Goal: Book appointment/travel/reservation

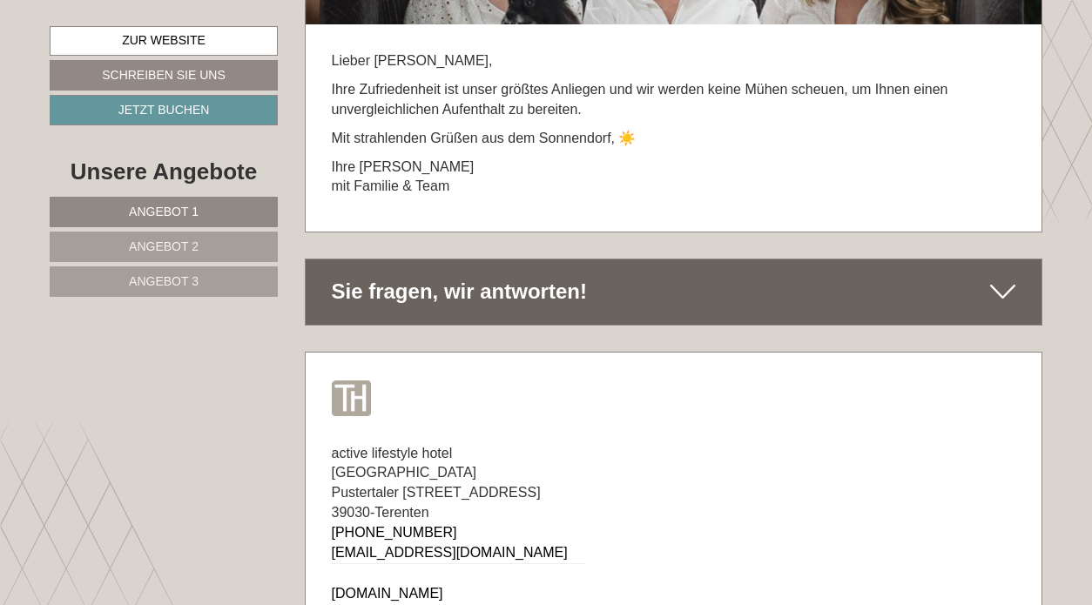
scroll to position [11369, 0]
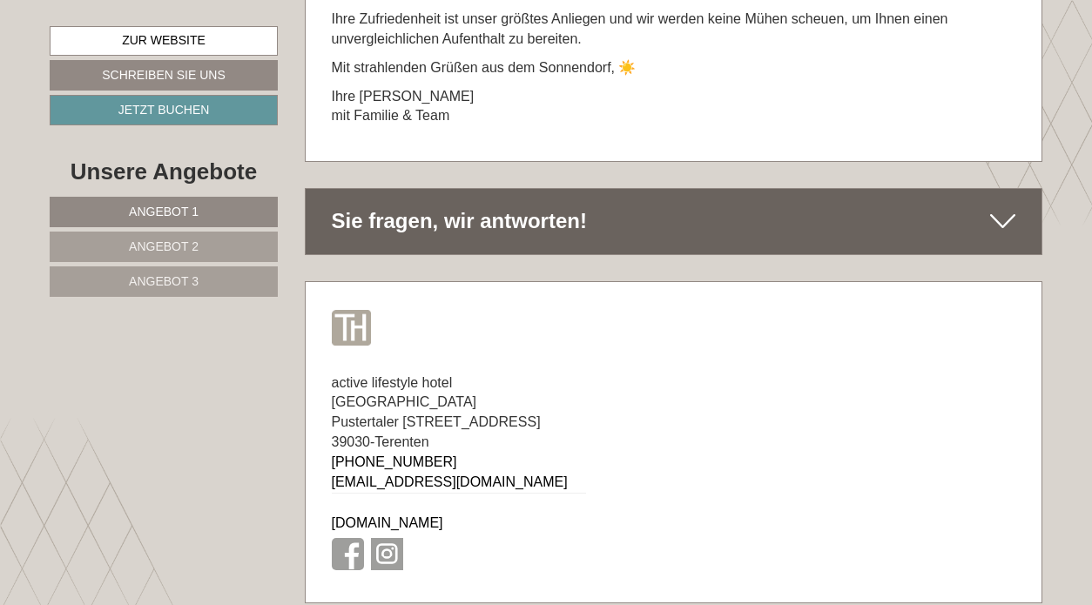
click at [433, 516] on link "[DOMAIN_NAME]" at bounding box center [388, 523] width 112 height 15
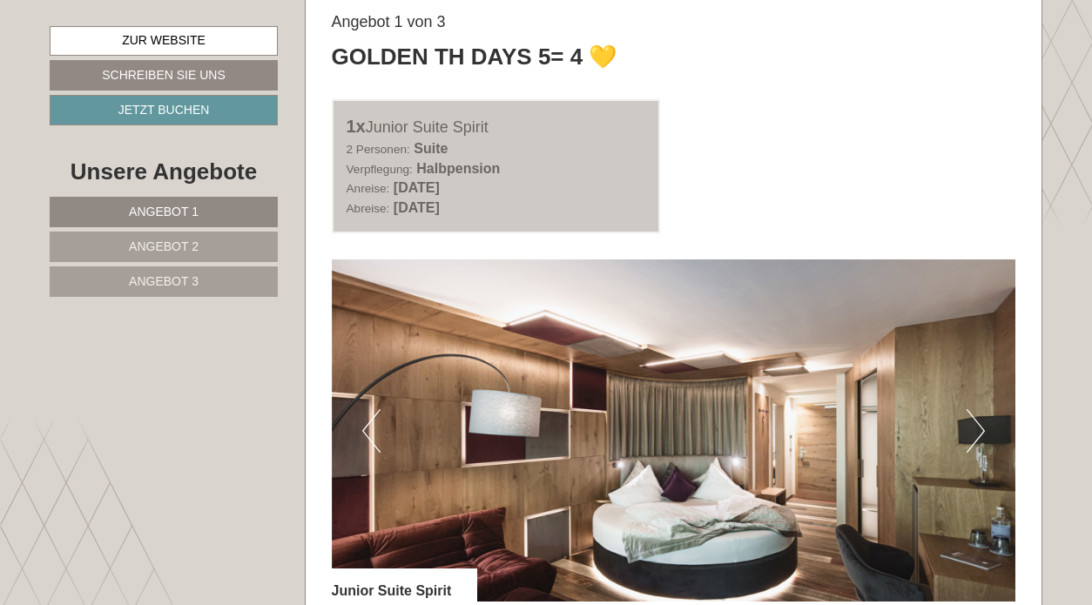
scroll to position [883, 0]
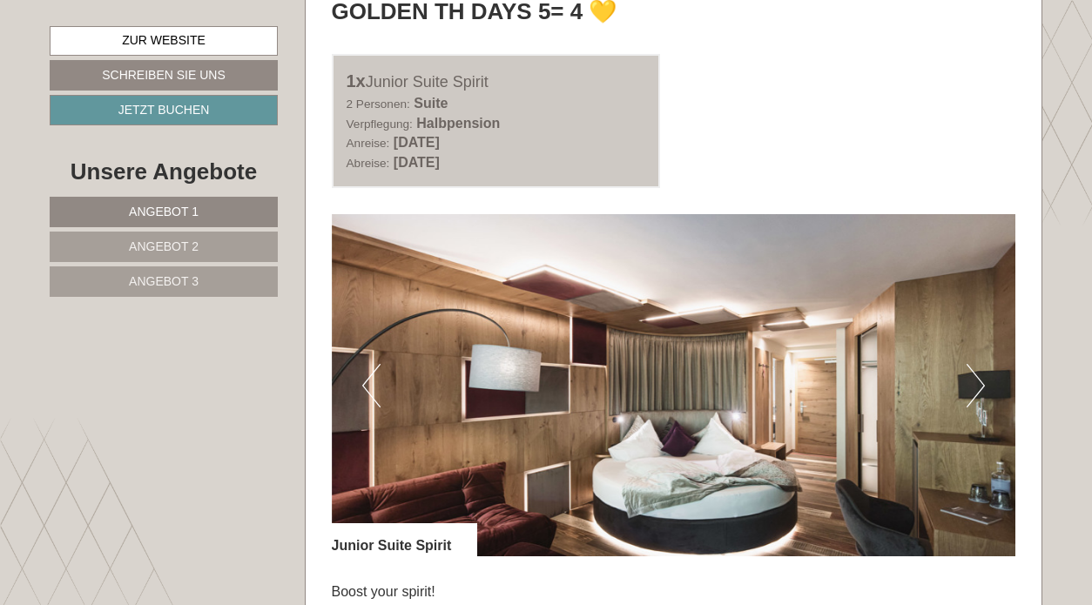
click at [980, 381] on button "Next" at bounding box center [976, 386] width 18 height 44
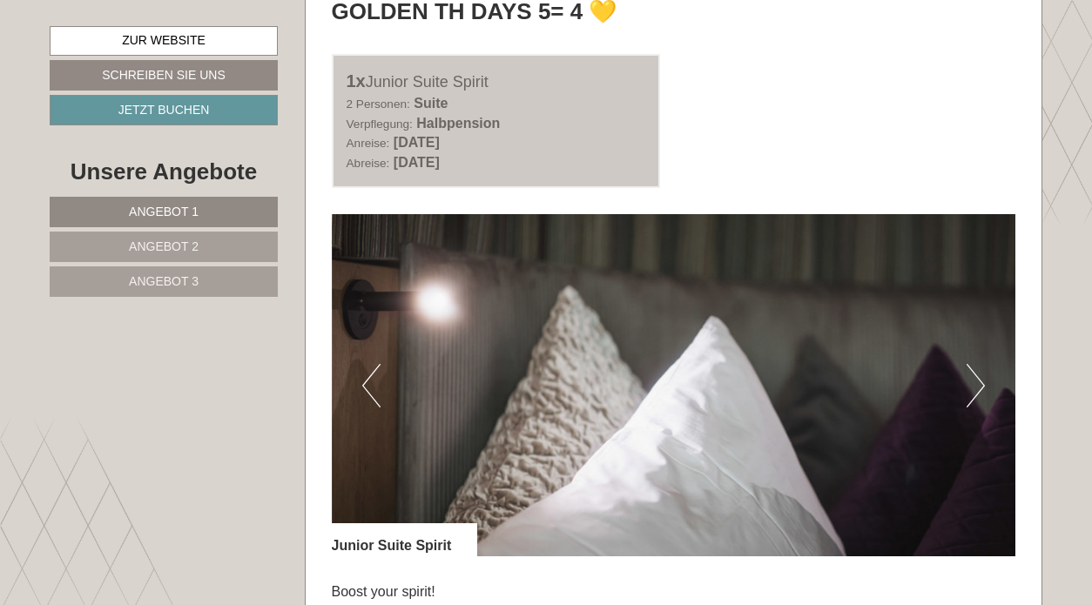
click at [965, 372] on img at bounding box center [674, 385] width 685 height 342
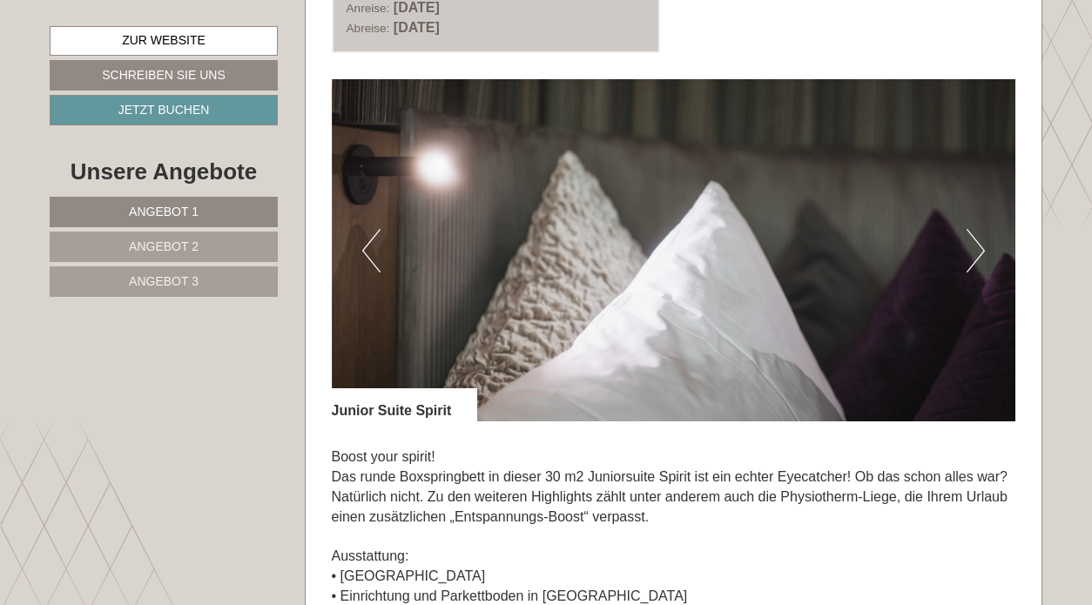
scroll to position [1018, 0]
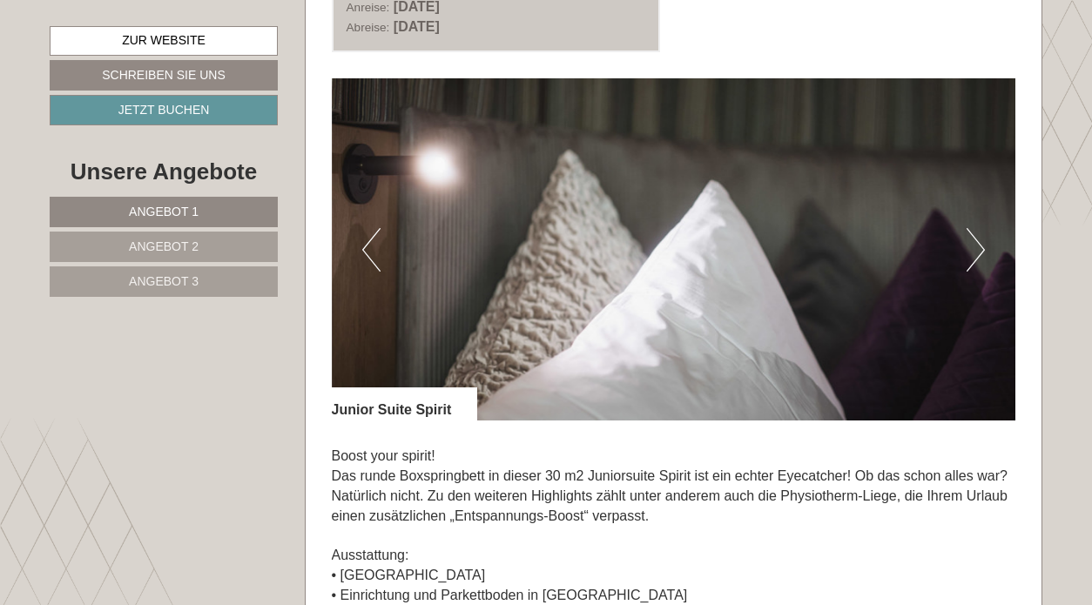
click at [837, 60] on div "Angebot 1 von 3 Golden TH Days 5= 4 💛 1x Junior Suite Spirit 2 Personen: Suite …" at bounding box center [674, 437] width 737 height 1266
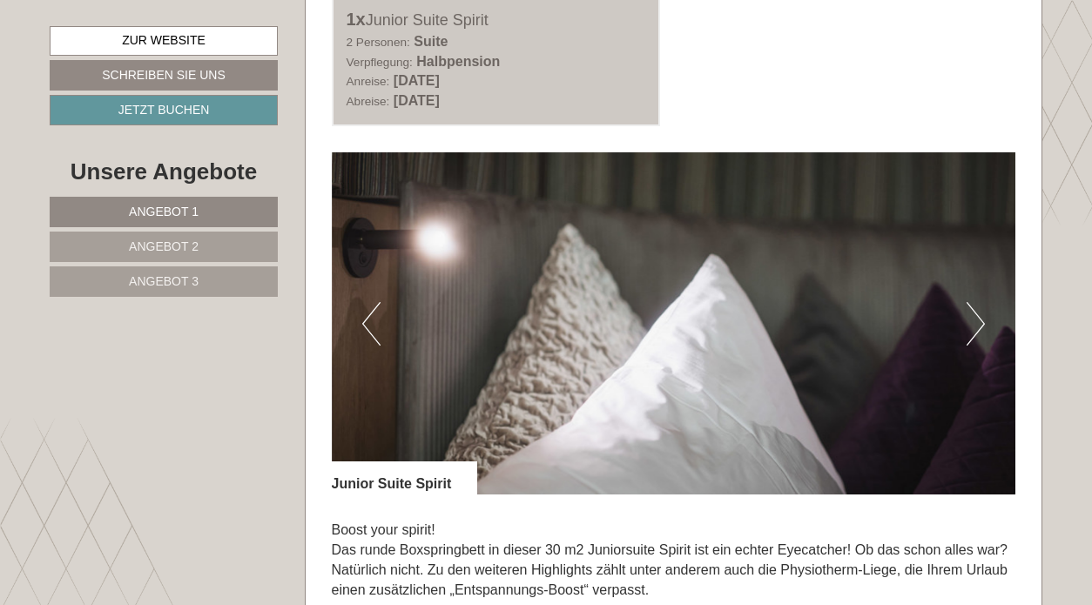
scroll to position [830, 0]
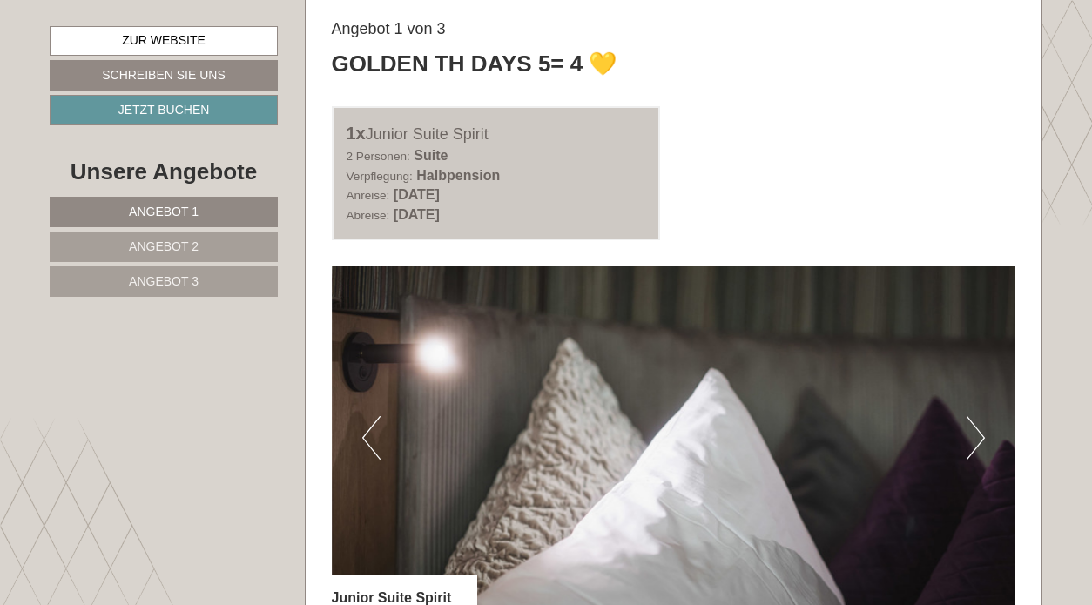
click at [824, 186] on div "1x Junior Suite Spirit 2 Personen: Suite Verpflegung: Halbpension Anreise: Mont…" at bounding box center [674, 173] width 711 height 134
click at [772, 165] on div "1x Junior Suite Spirit 2 Personen: Suite Verpflegung: Halbpension Anreise: Mont…" at bounding box center [674, 173] width 711 height 134
click at [835, 166] on div "1x Junior Suite Spirit 2 Personen: Suite Verpflegung: Halbpension Anreise: Mont…" at bounding box center [674, 173] width 711 height 134
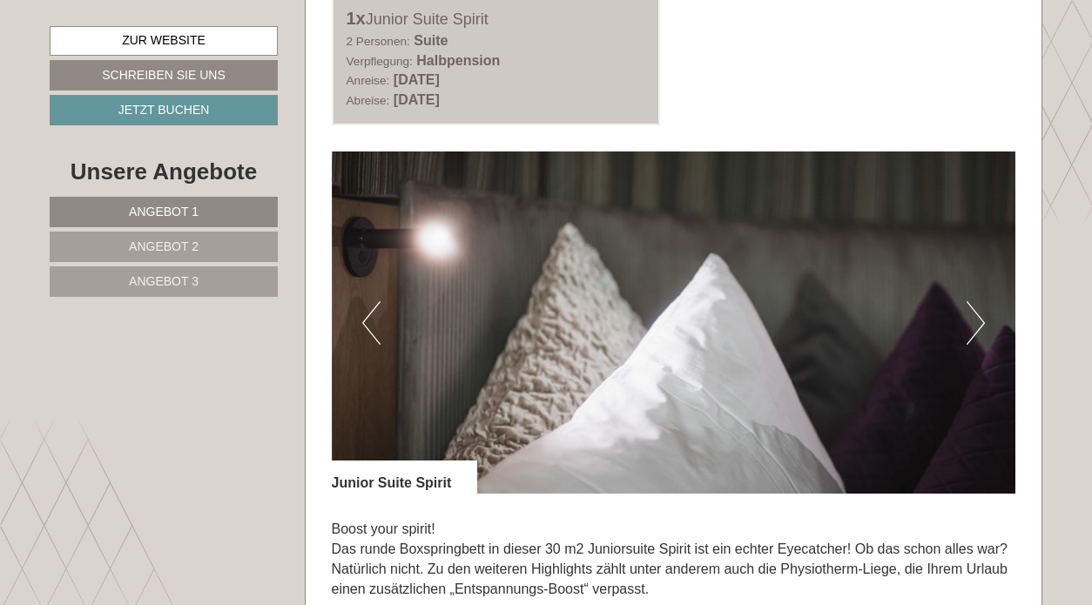
scroll to position [960, 0]
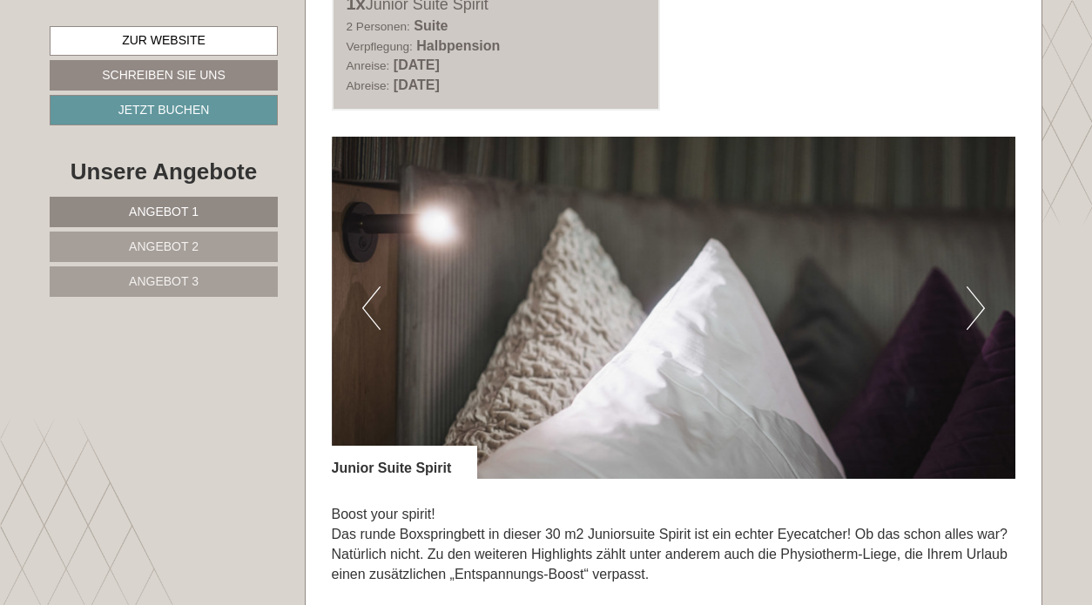
click at [975, 313] on button "Next" at bounding box center [976, 309] width 18 height 44
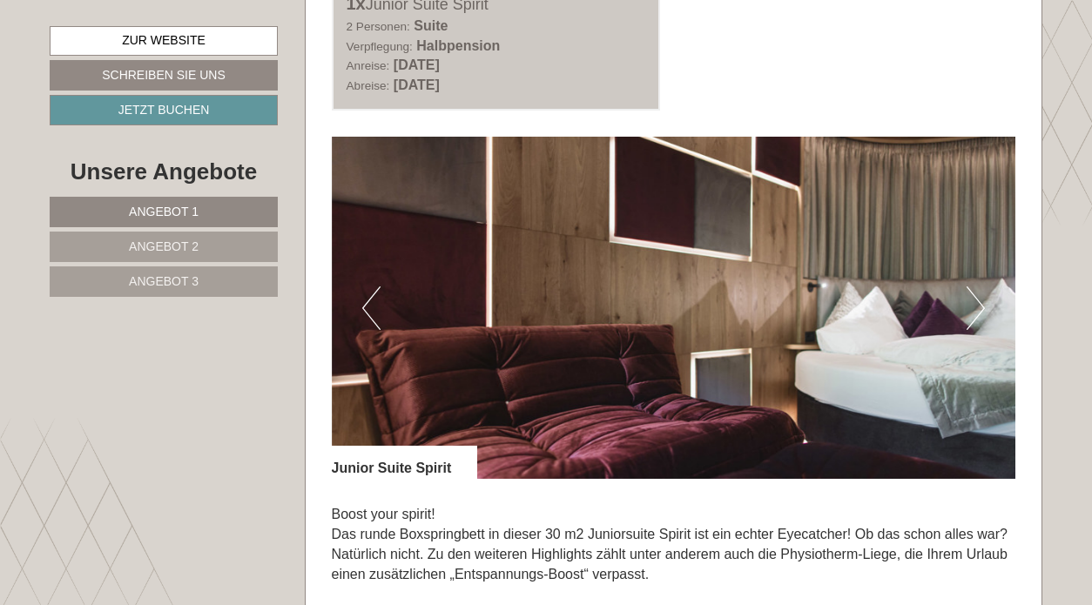
click at [979, 314] on button "Next" at bounding box center [976, 309] width 18 height 44
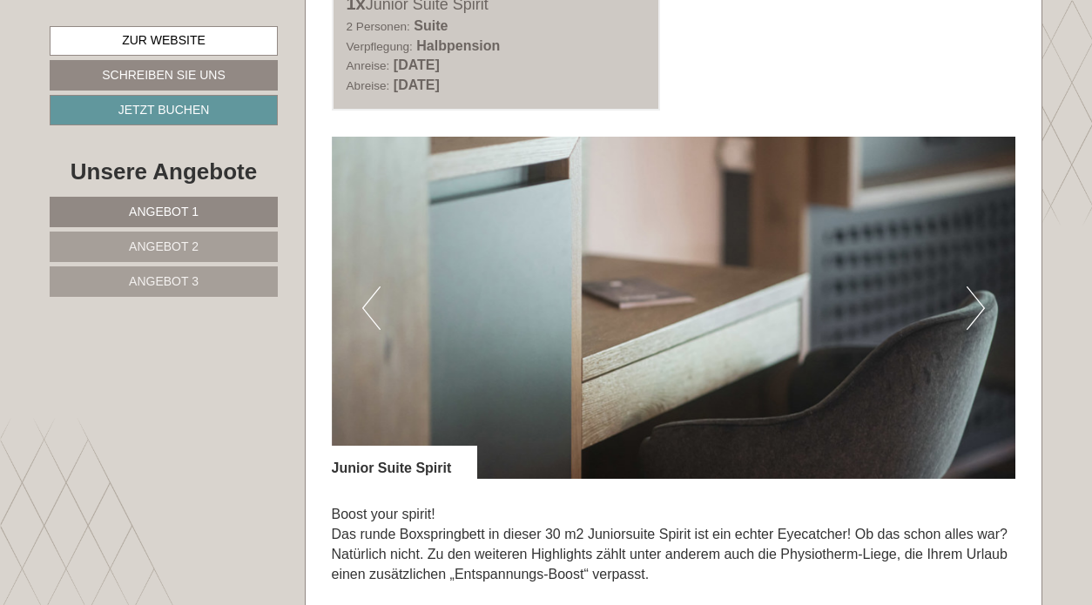
click at [966, 314] on img at bounding box center [674, 308] width 685 height 342
click at [968, 308] on button "Next" at bounding box center [976, 309] width 18 height 44
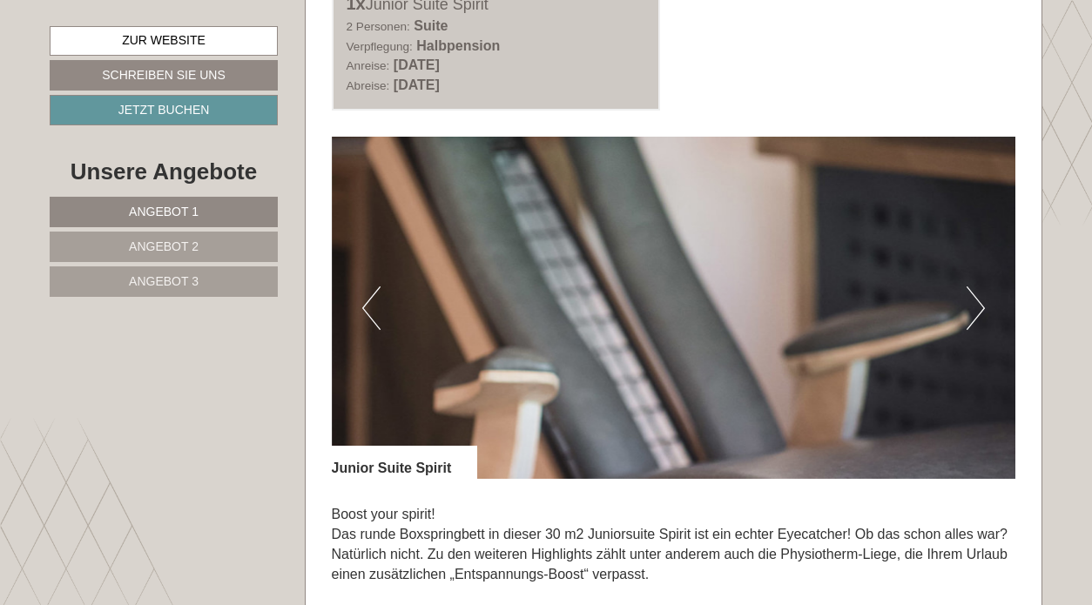
click at [973, 308] on button "Next" at bounding box center [976, 309] width 18 height 44
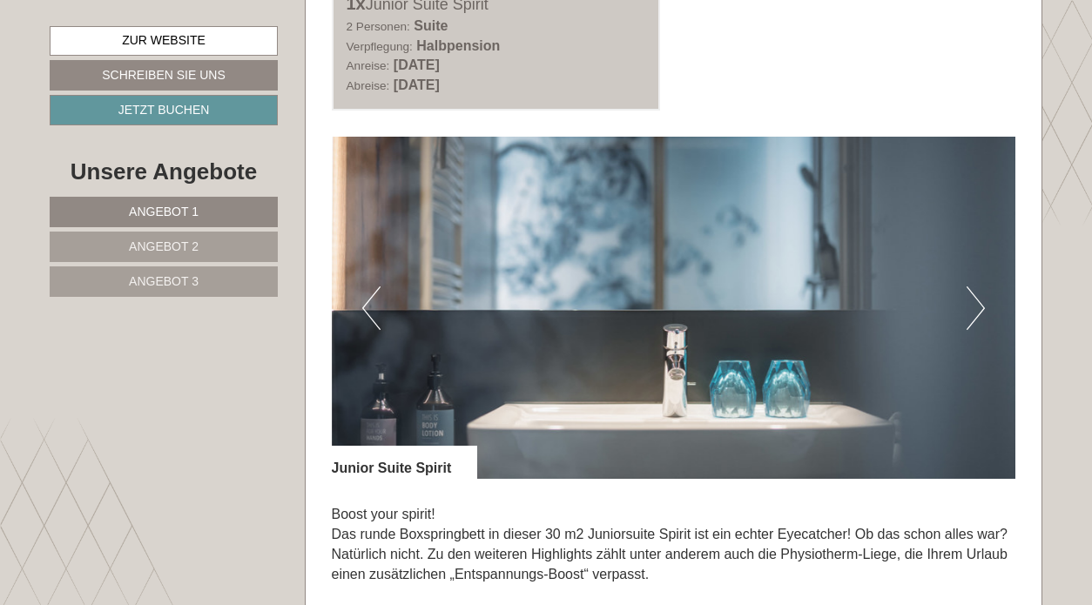
click at [980, 309] on button "Next" at bounding box center [976, 309] width 18 height 44
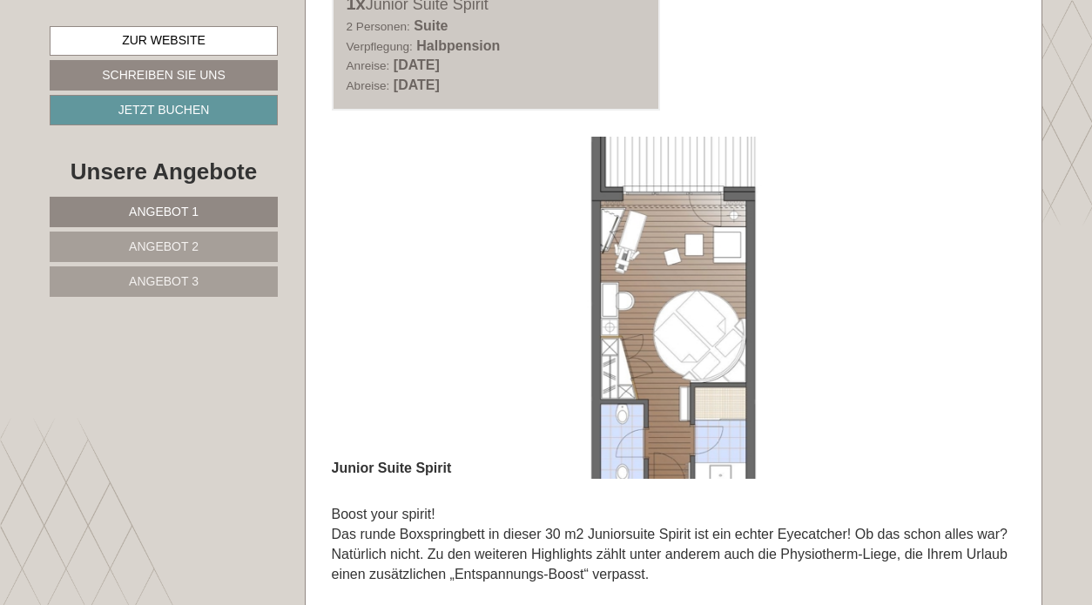
click at [978, 307] on button "Next" at bounding box center [976, 309] width 18 height 44
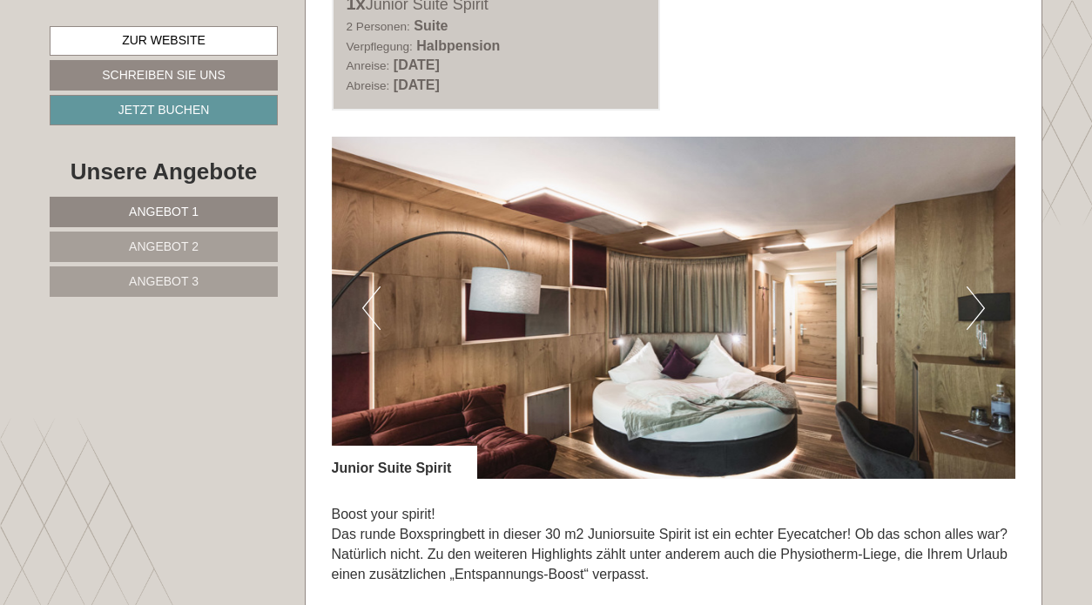
click at [368, 299] on button "Previous" at bounding box center [371, 309] width 18 height 44
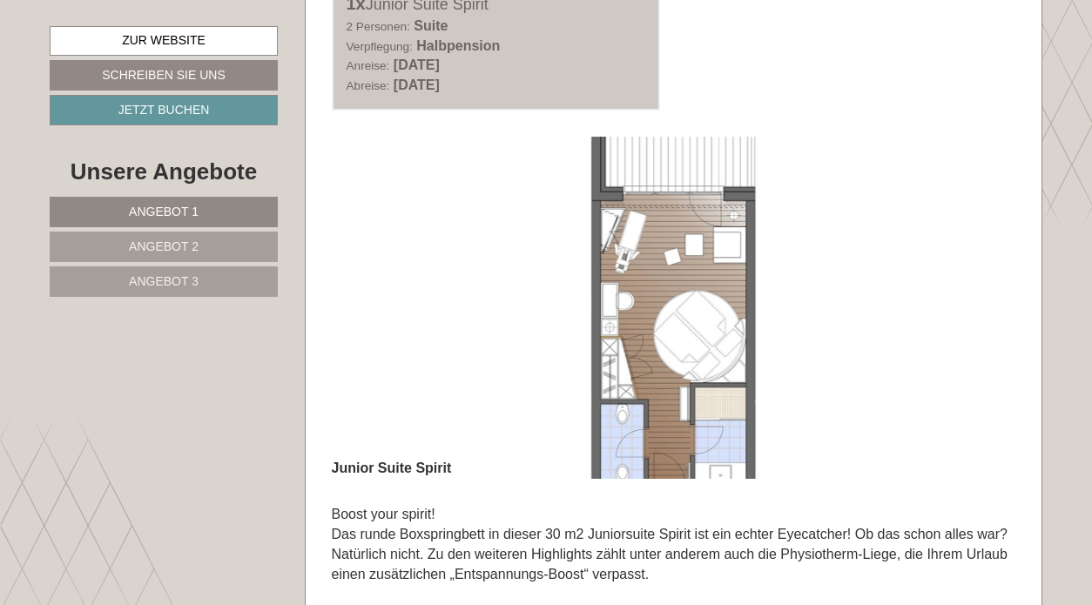
click at [987, 342] on img at bounding box center [674, 308] width 685 height 342
click at [901, 244] on img at bounding box center [674, 308] width 685 height 342
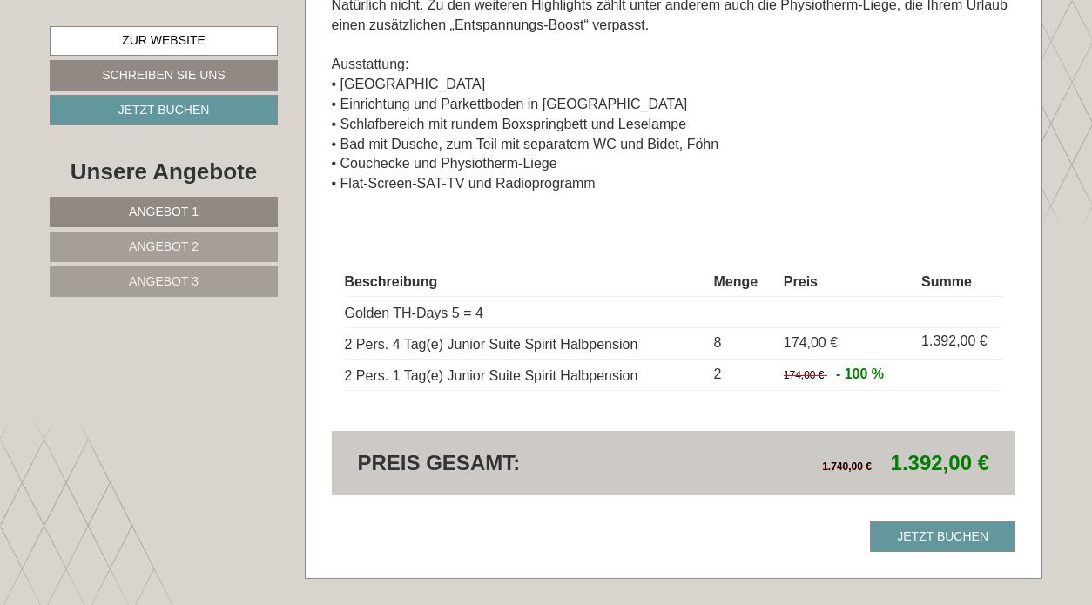
scroll to position [1548, 0]
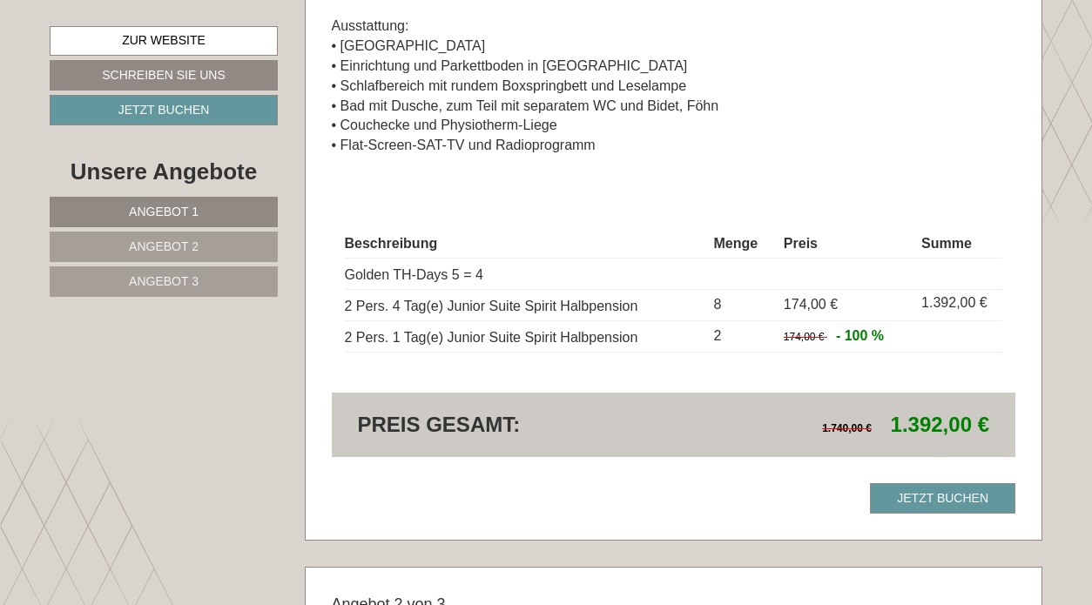
click at [699, 489] on div "Dieses Angebot wurde bereits von Ihnen gebucht Jetzt buchen" at bounding box center [674, 499] width 685 height 30
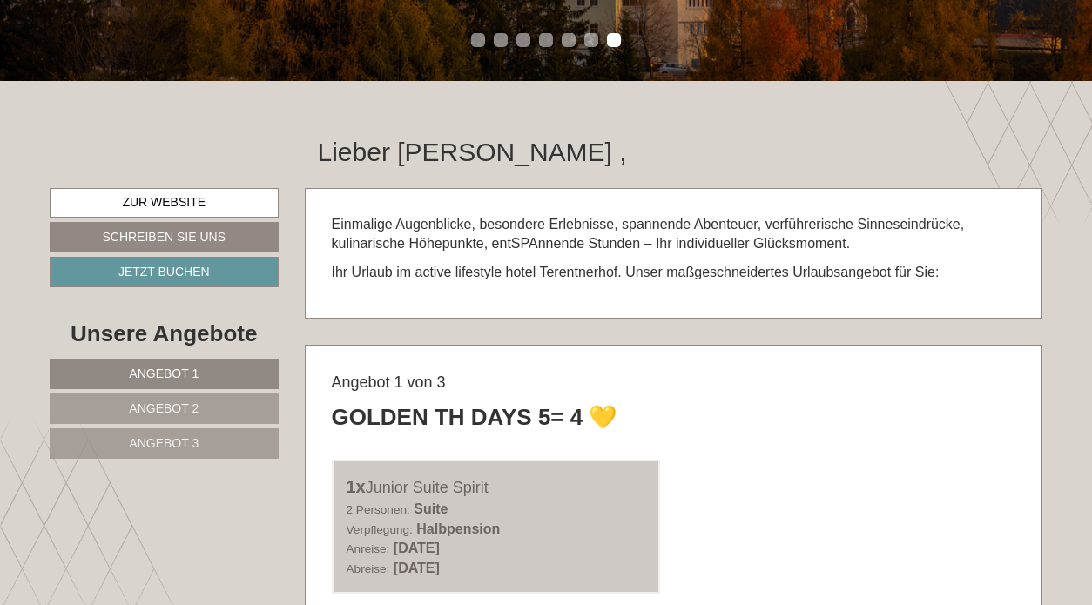
scroll to position [457, 0]
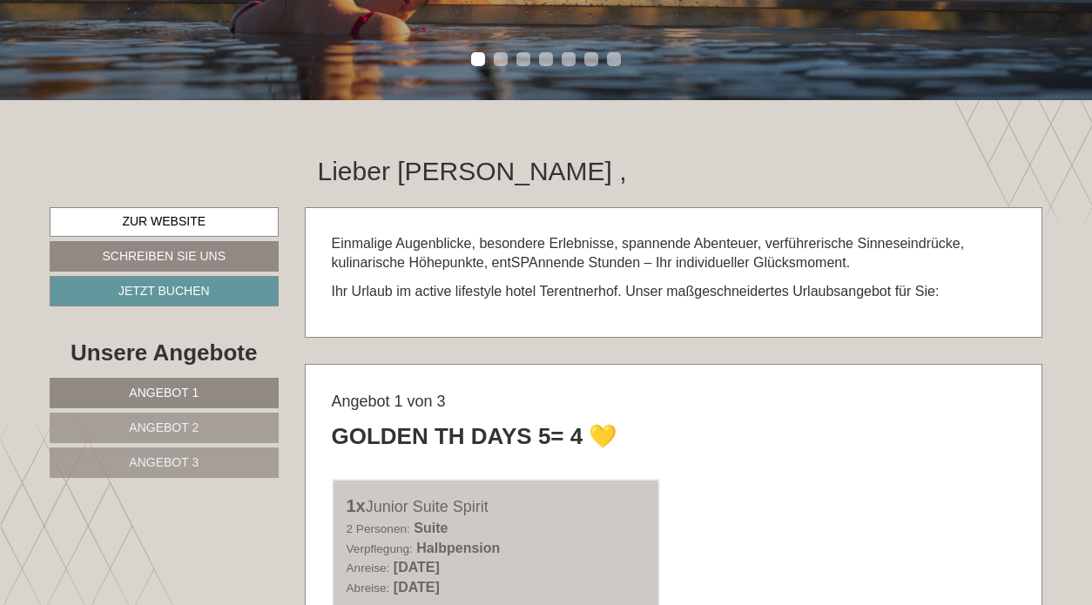
click at [666, 147] on div "Lieber Herr Wagner ," at bounding box center [674, 166] width 765 height 81
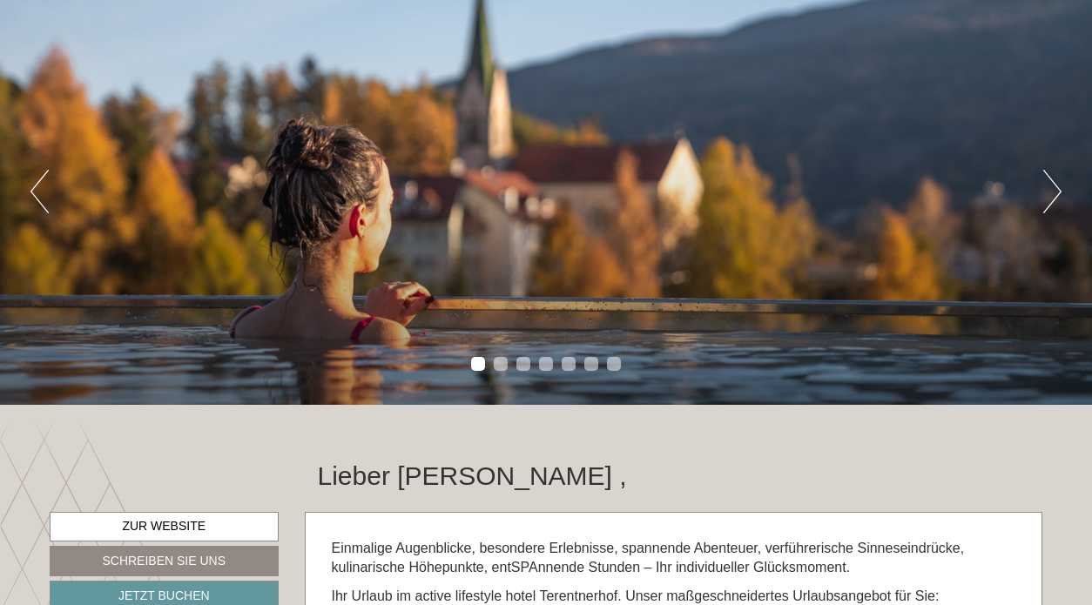
scroll to position [146, 0]
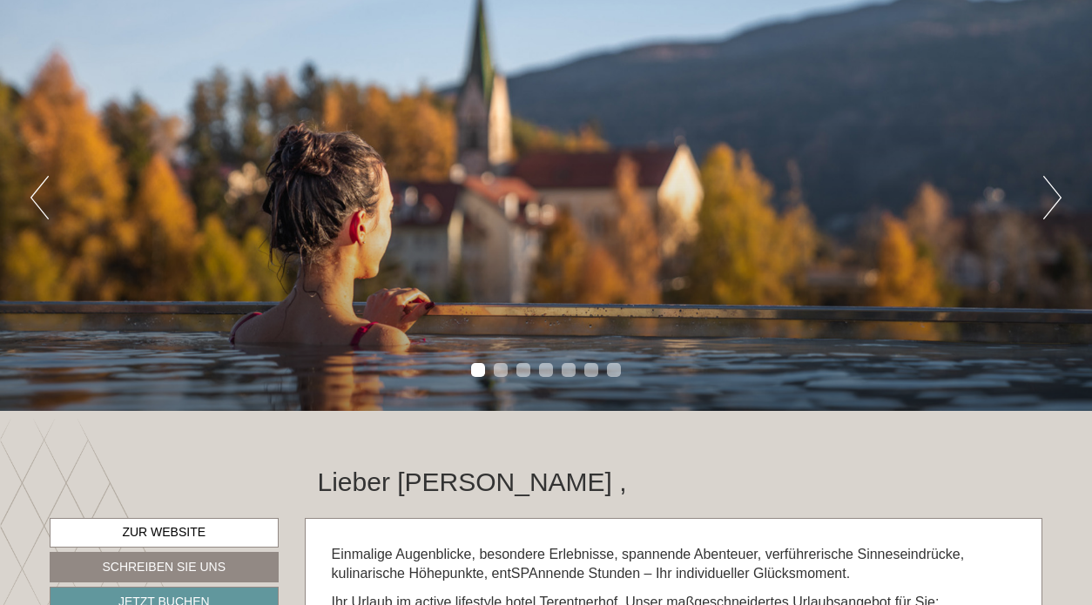
click at [1050, 206] on button "Next" at bounding box center [1053, 198] width 18 height 44
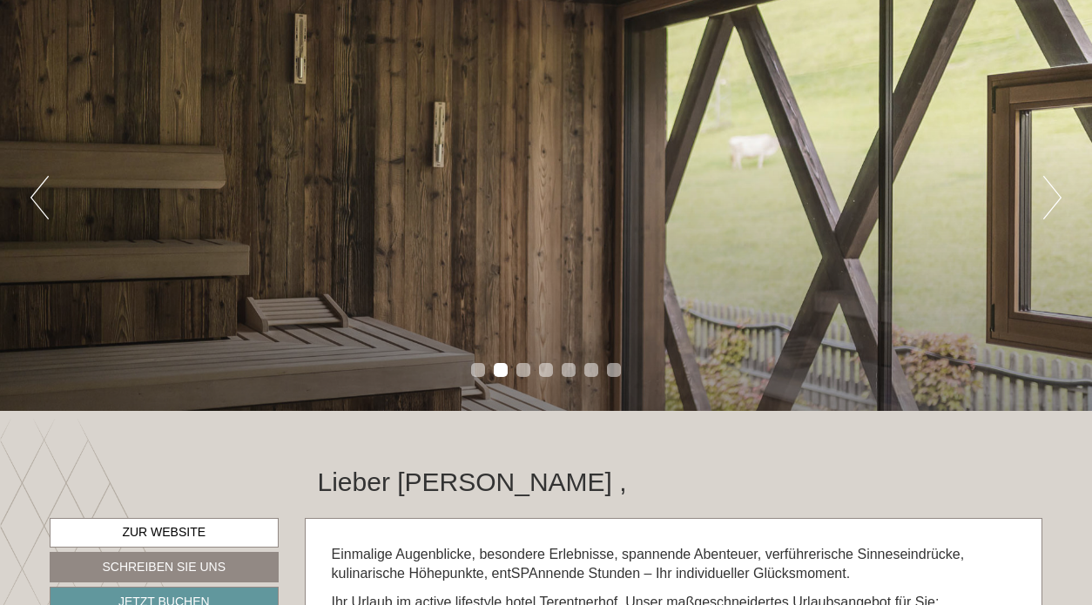
click at [1050, 206] on button "Next" at bounding box center [1053, 198] width 18 height 44
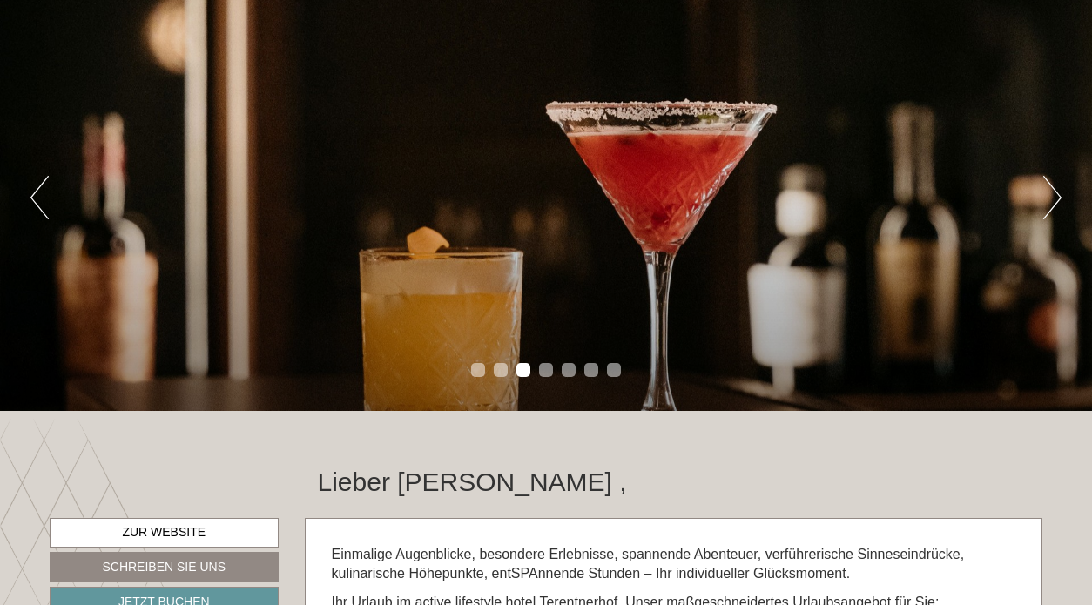
click at [1050, 206] on button "Next" at bounding box center [1053, 198] width 18 height 44
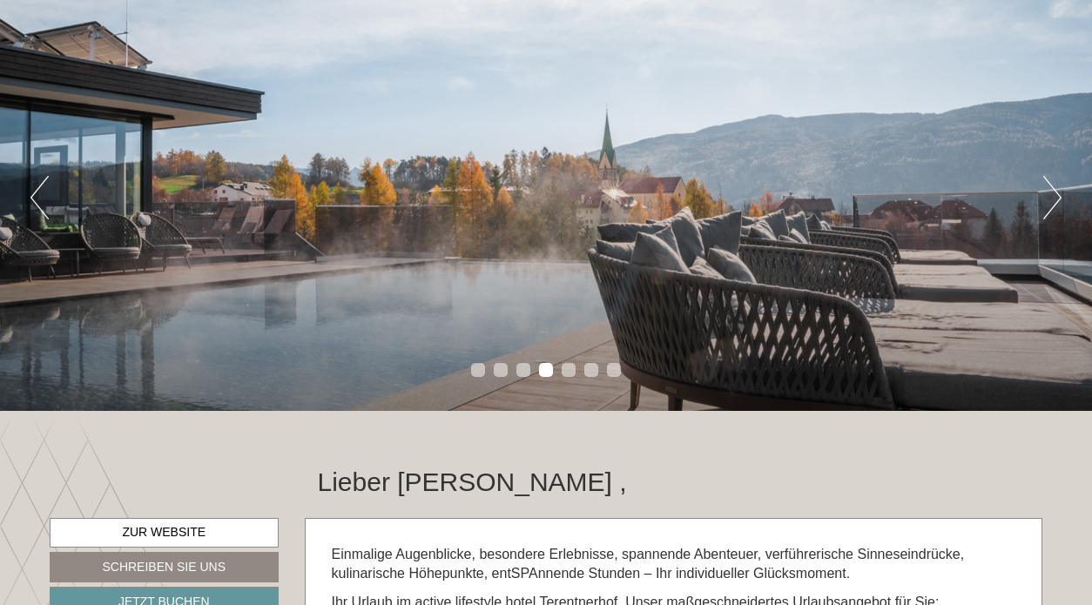
click at [1049, 206] on button "Next" at bounding box center [1053, 198] width 18 height 44
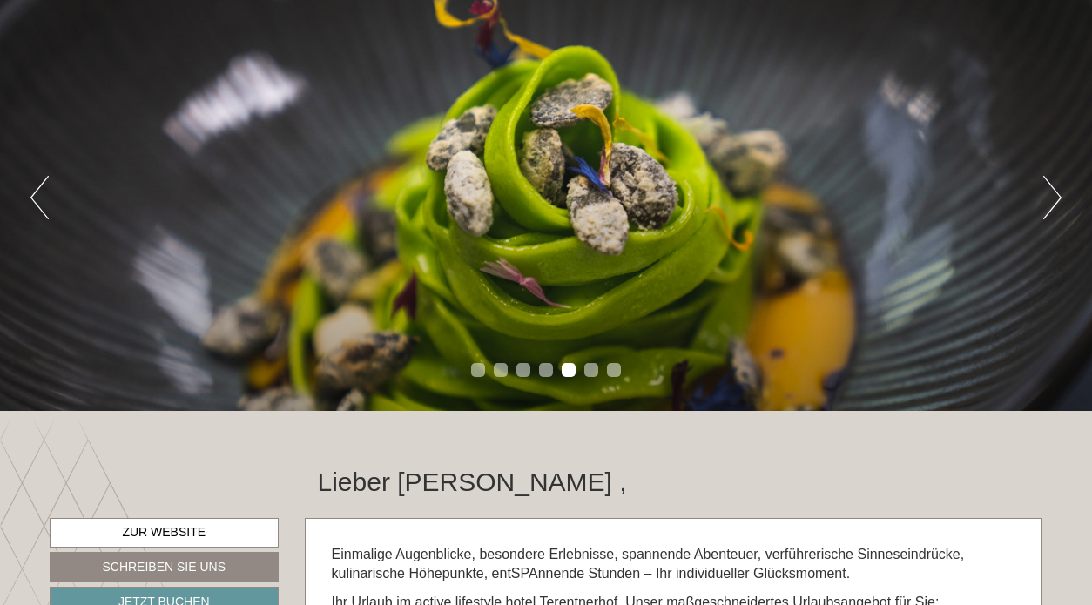
click at [1058, 211] on button "Next" at bounding box center [1053, 198] width 18 height 44
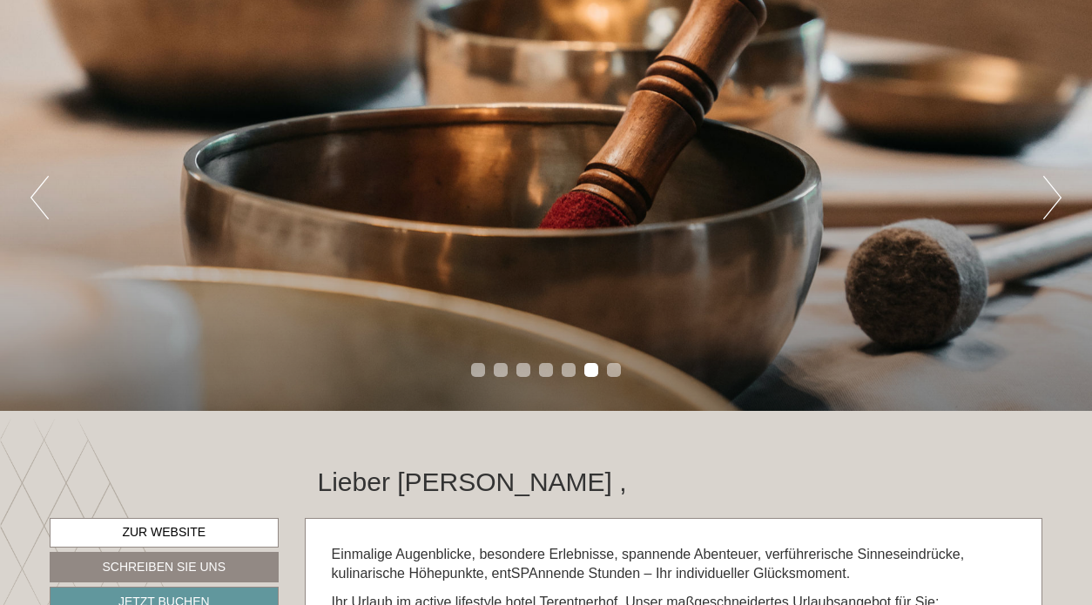
click at [1056, 207] on button "Next" at bounding box center [1053, 198] width 18 height 44
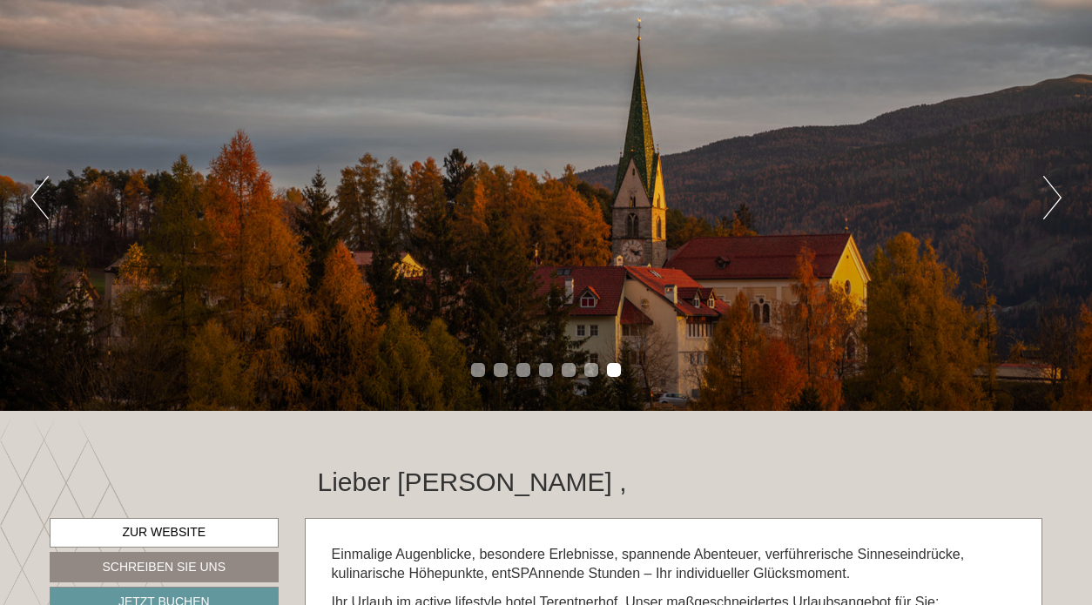
click at [1056, 207] on button "Next" at bounding box center [1053, 198] width 18 height 44
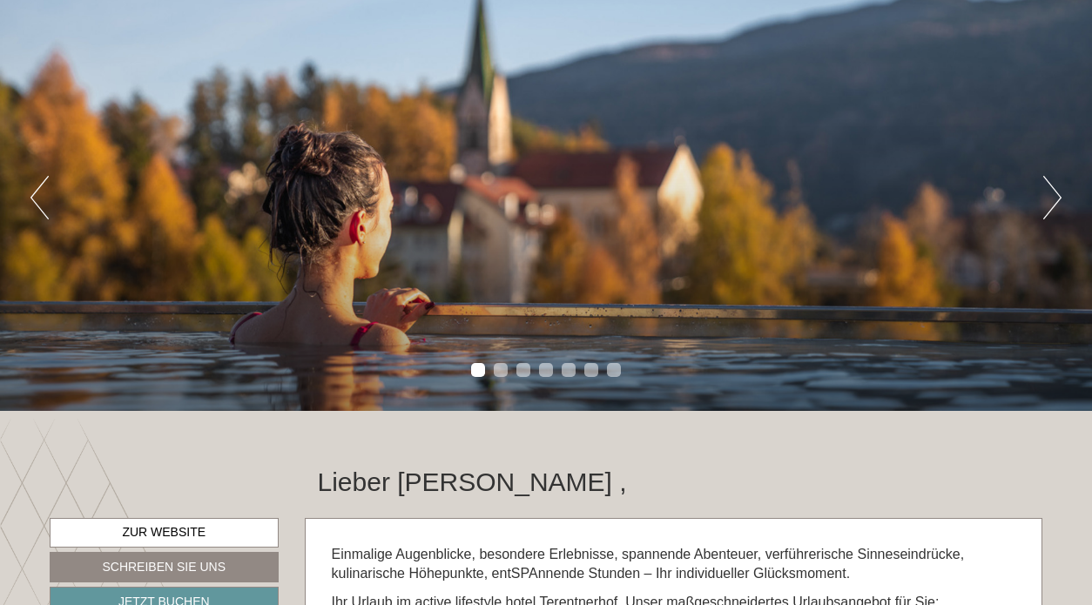
click at [1046, 207] on button "Next" at bounding box center [1053, 198] width 18 height 44
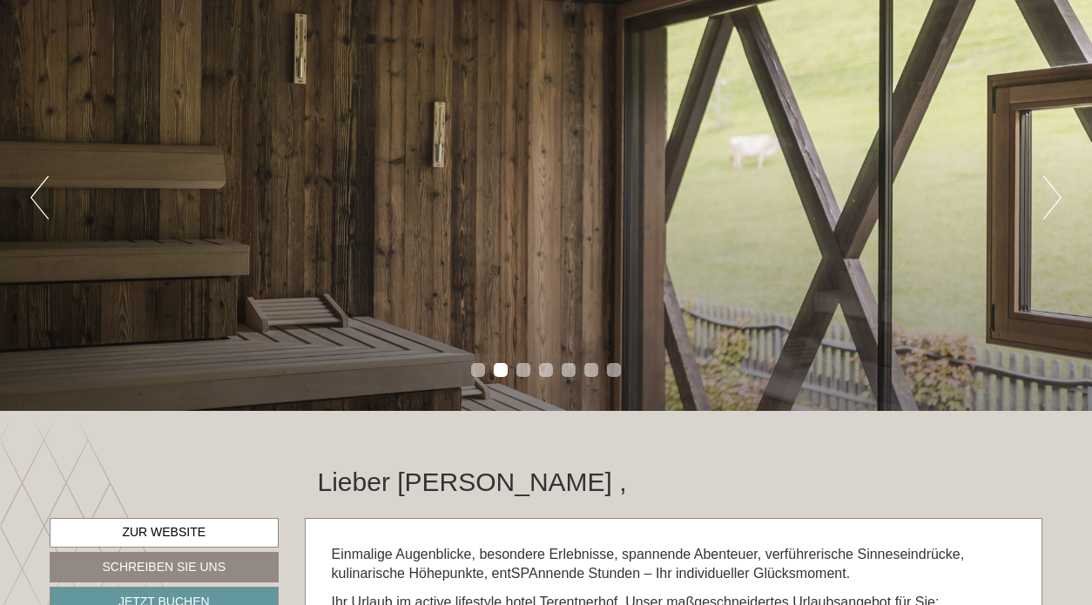
click at [1056, 200] on button "Next" at bounding box center [1053, 198] width 18 height 44
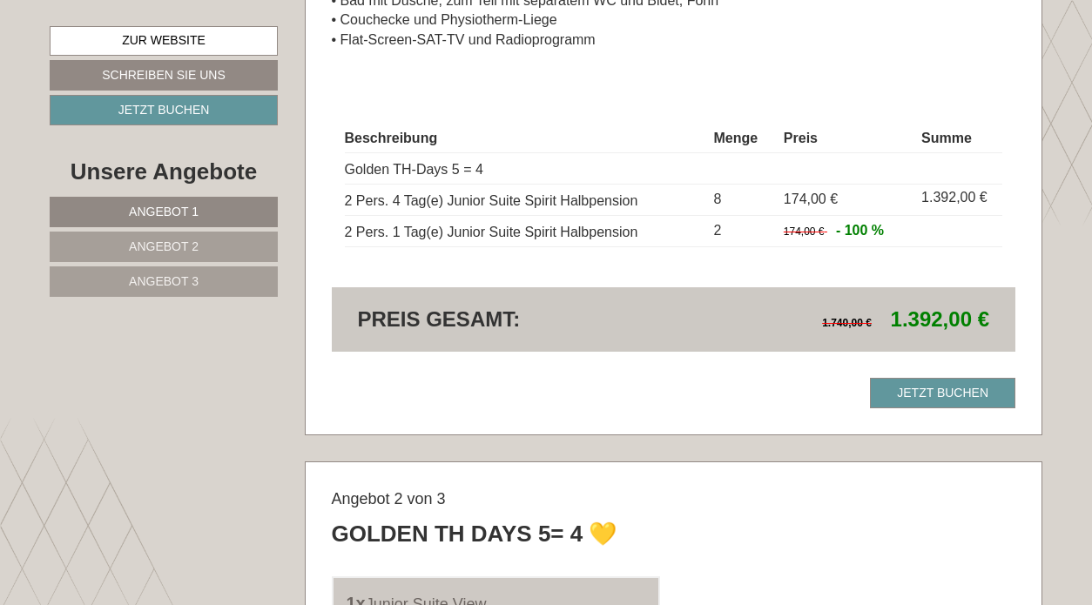
scroll to position [1528, 0]
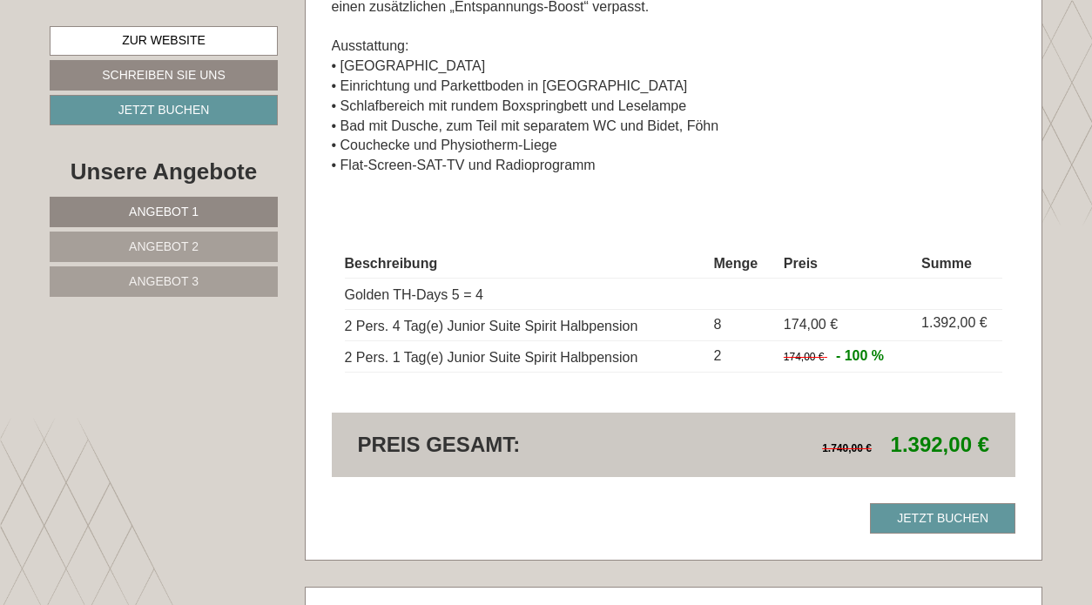
click at [949, 135] on p "Boost your spirit! Das runde Boxspringbett in dieser 30 m2 Juniorsuite Spirit i…" at bounding box center [674, 56] width 685 height 239
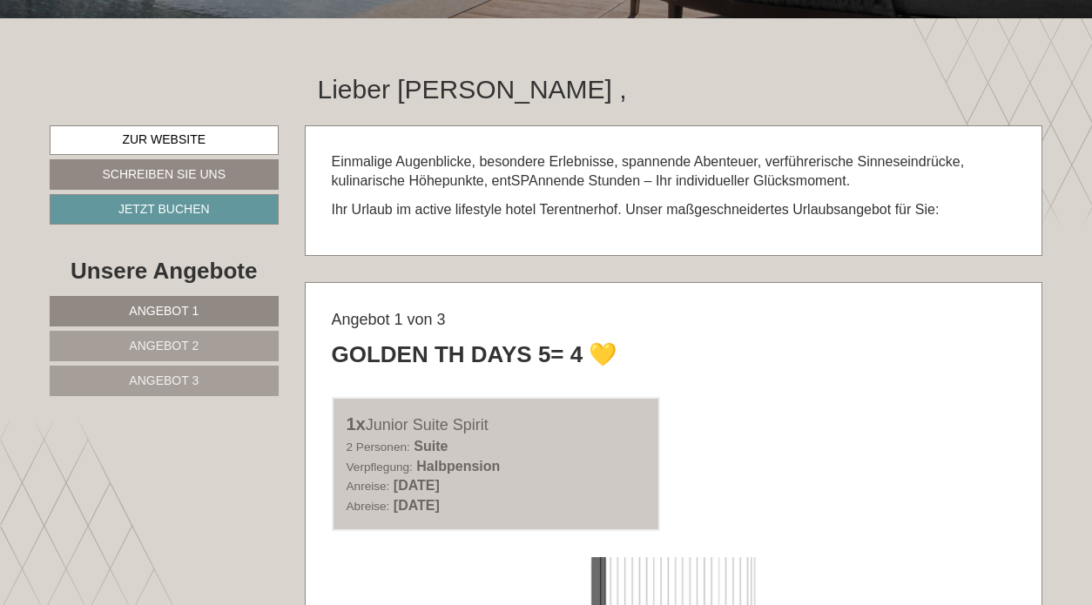
scroll to position [541, 0]
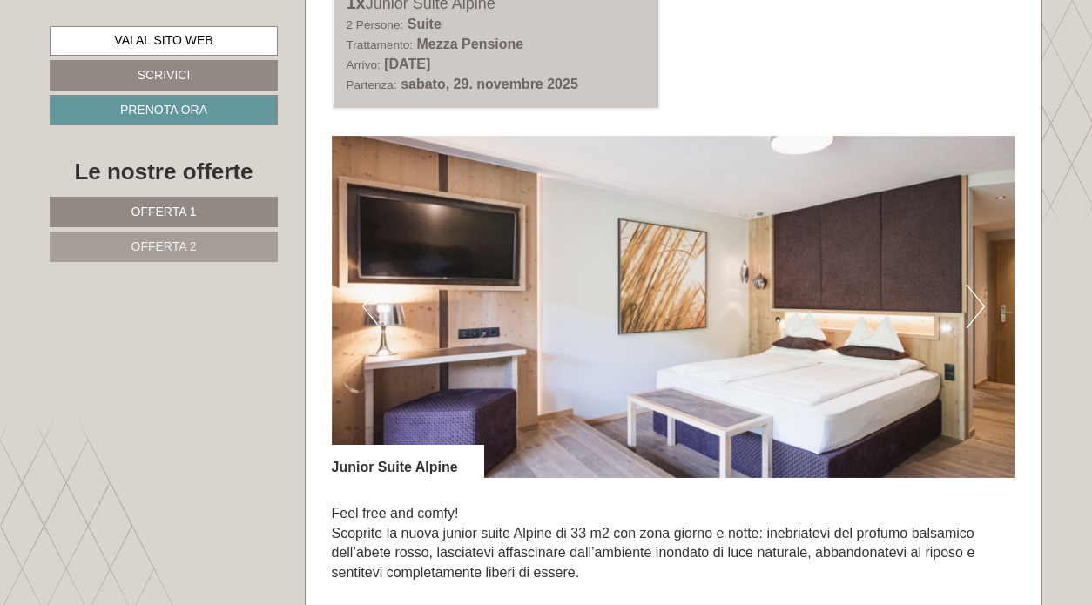
scroll to position [2275, 0]
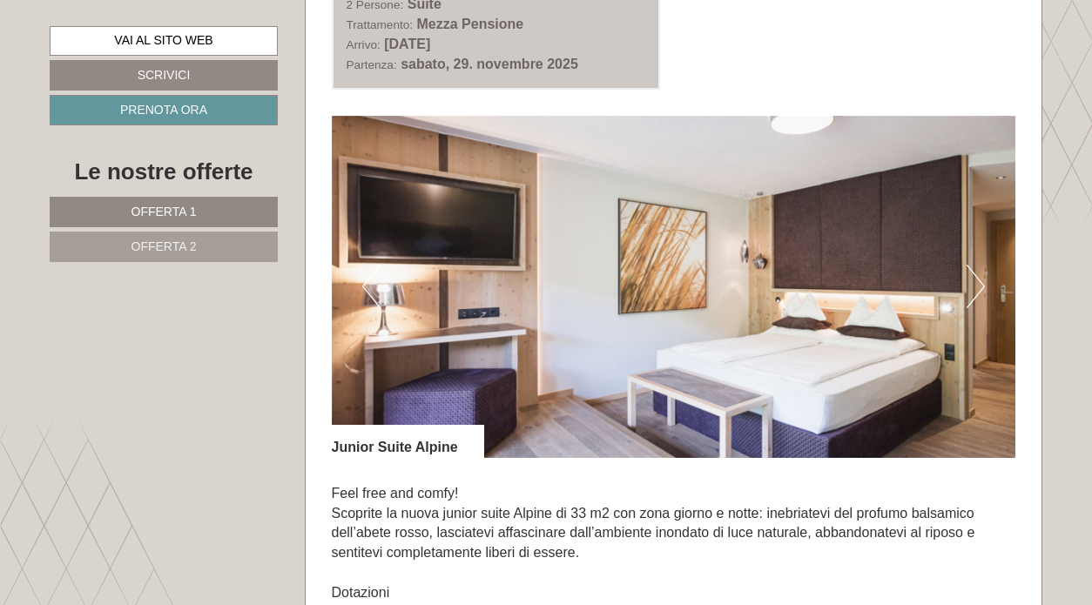
click at [974, 268] on button "Next" at bounding box center [976, 287] width 18 height 44
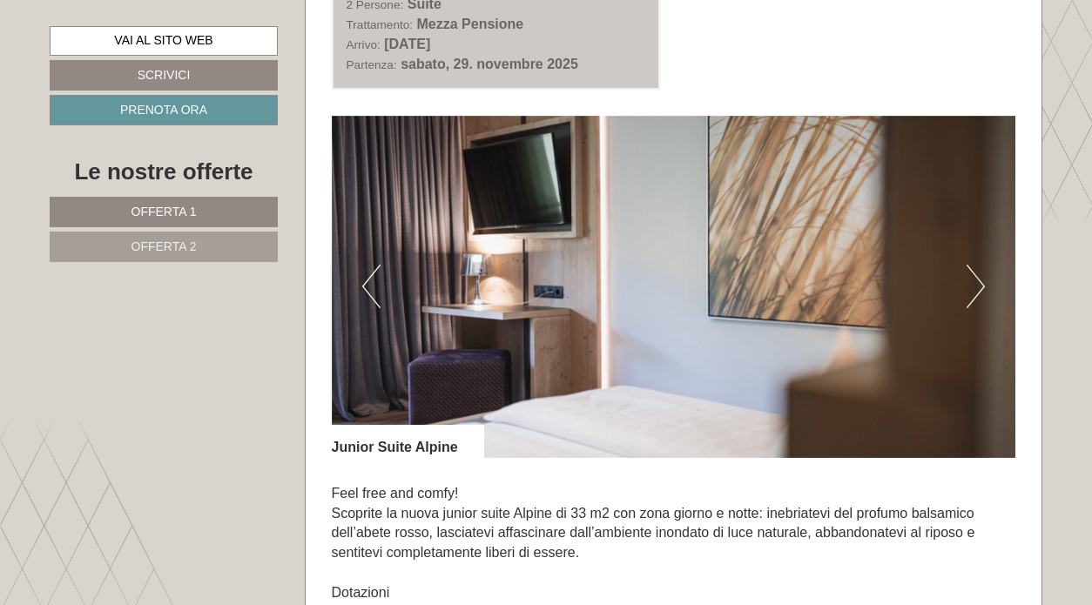
click at [974, 268] on button "Next" at bounding box center [976, 287] width 18 height 44
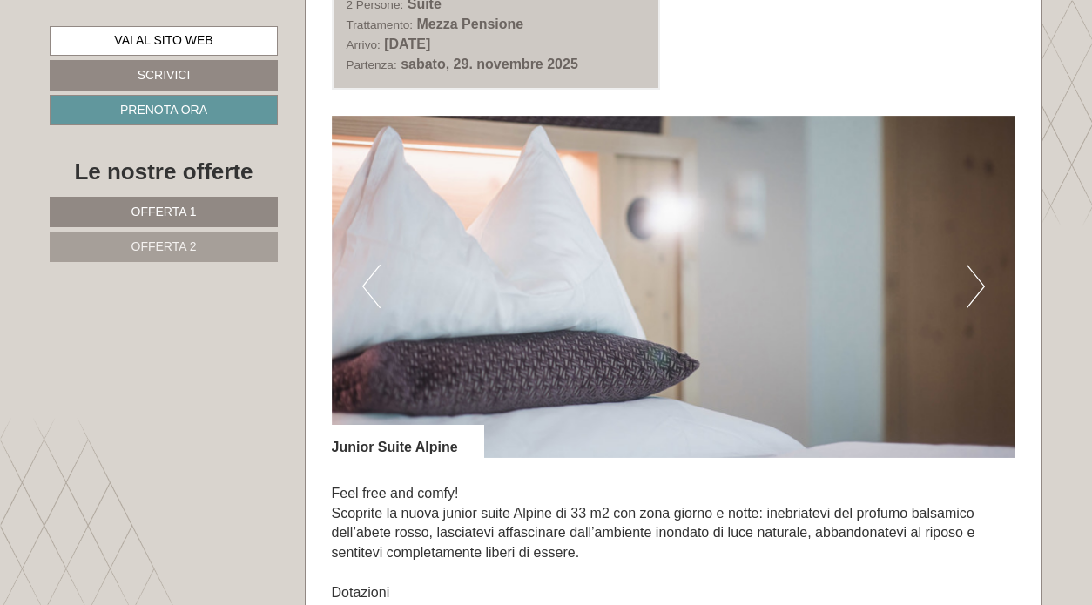
click at [974, 268] on button "Next" at bounding box center [976, 287] width 18 height 44
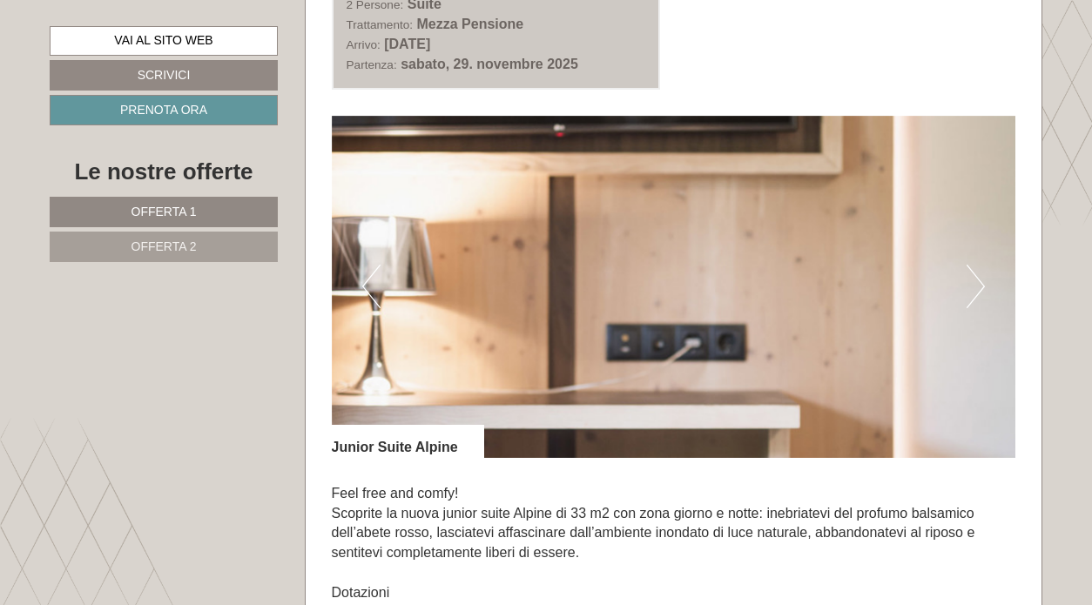
click at [974, 268] on button "Next" at bounding box center [976, 287] width 18 height 44
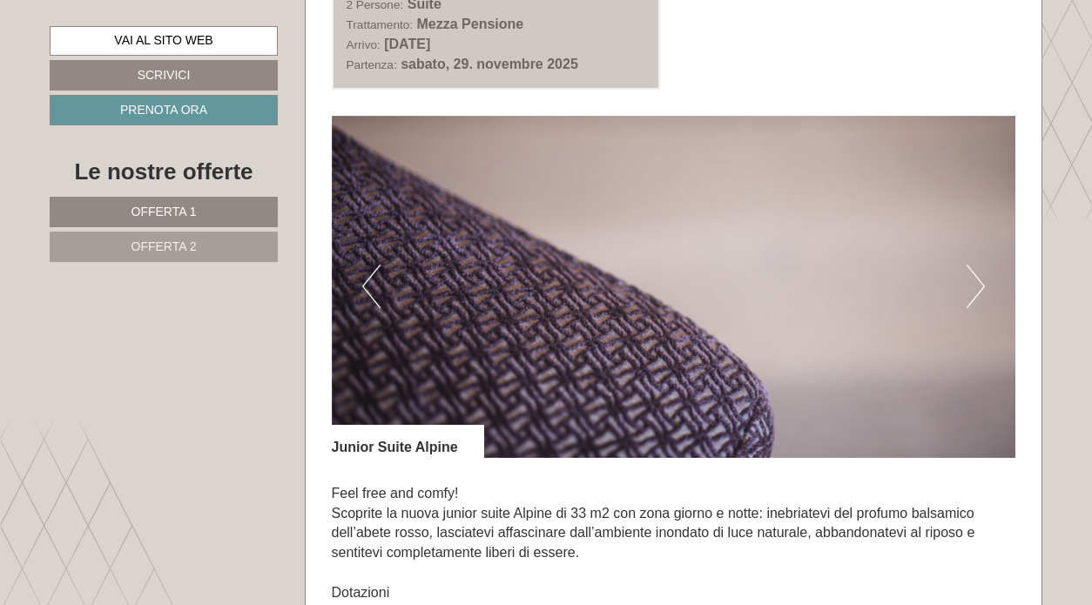
click at [974, 268] on button "Next" at bounding box center [976, 287] width 18 height 44
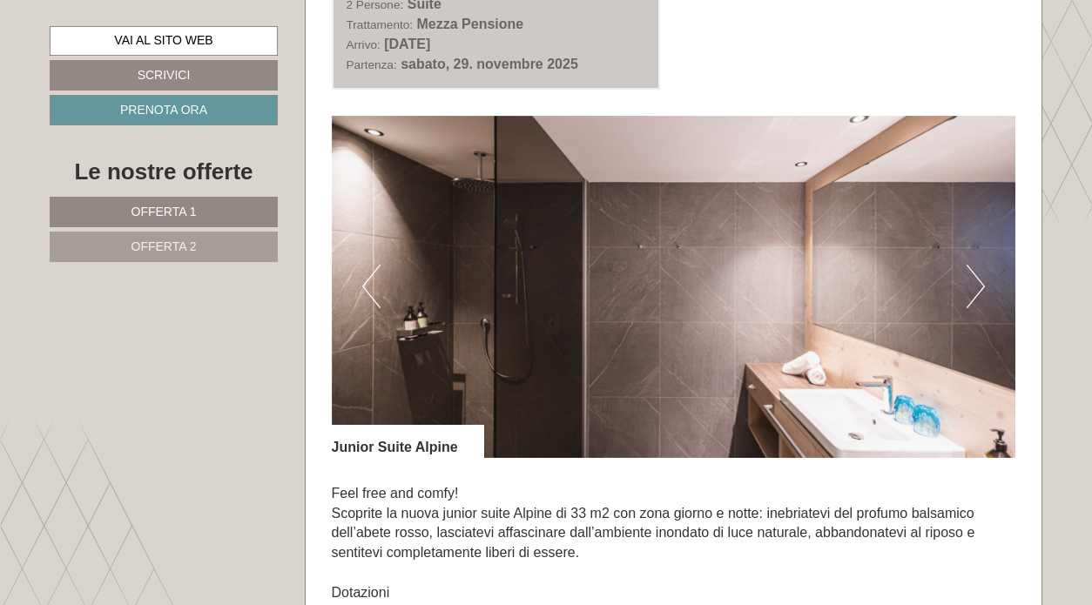
click at [974, 268] on button "Next" at bounding box center [976, 287] width 18 height 44
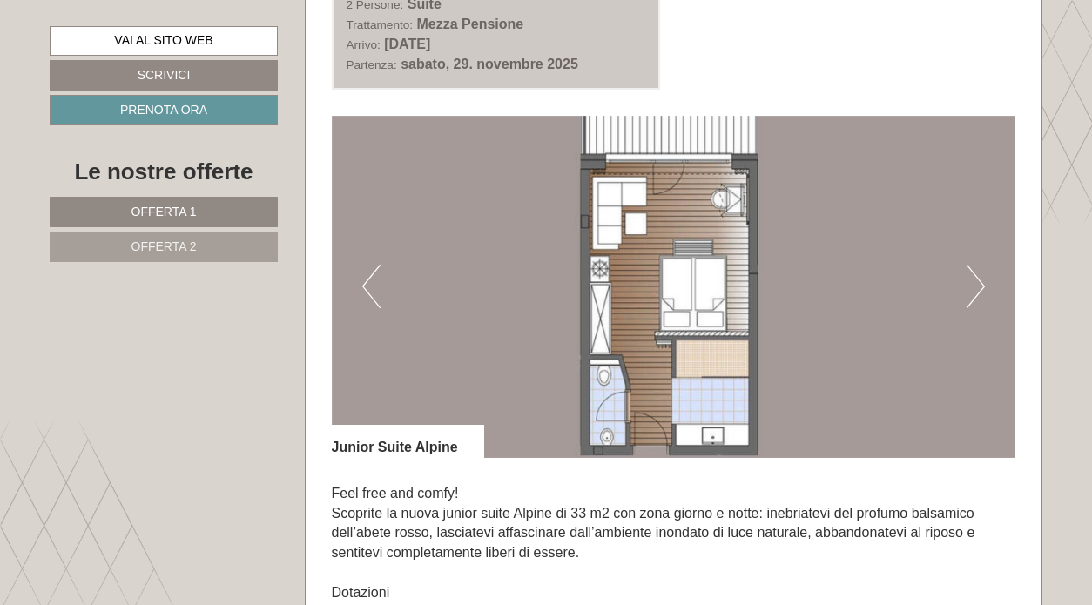
click at [860, 305] on img at bounding box center [674, 287] width 685 height 342
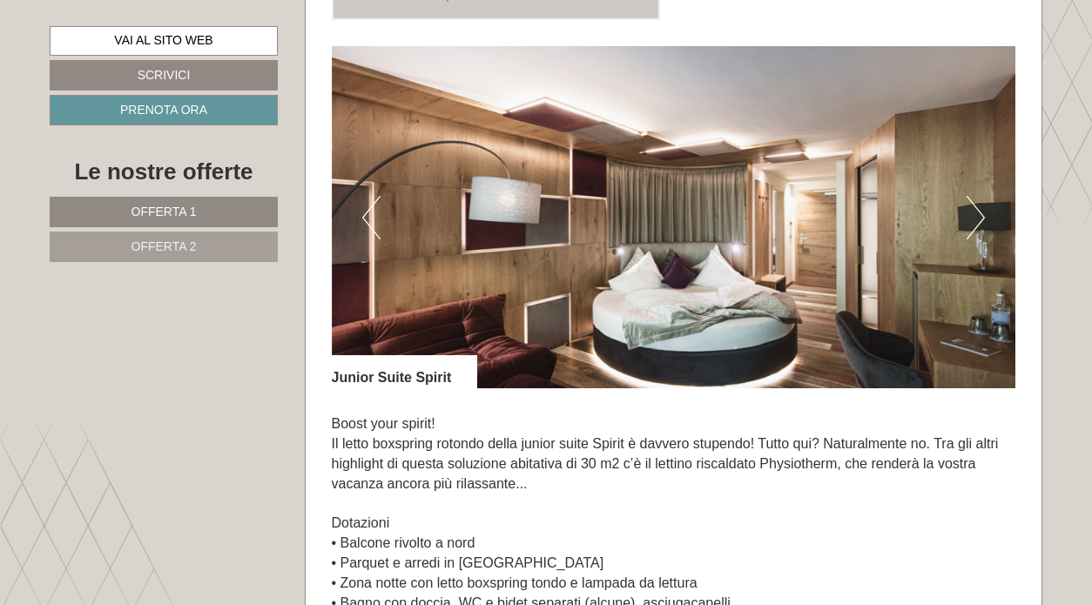
scroll to position [1030, 0]
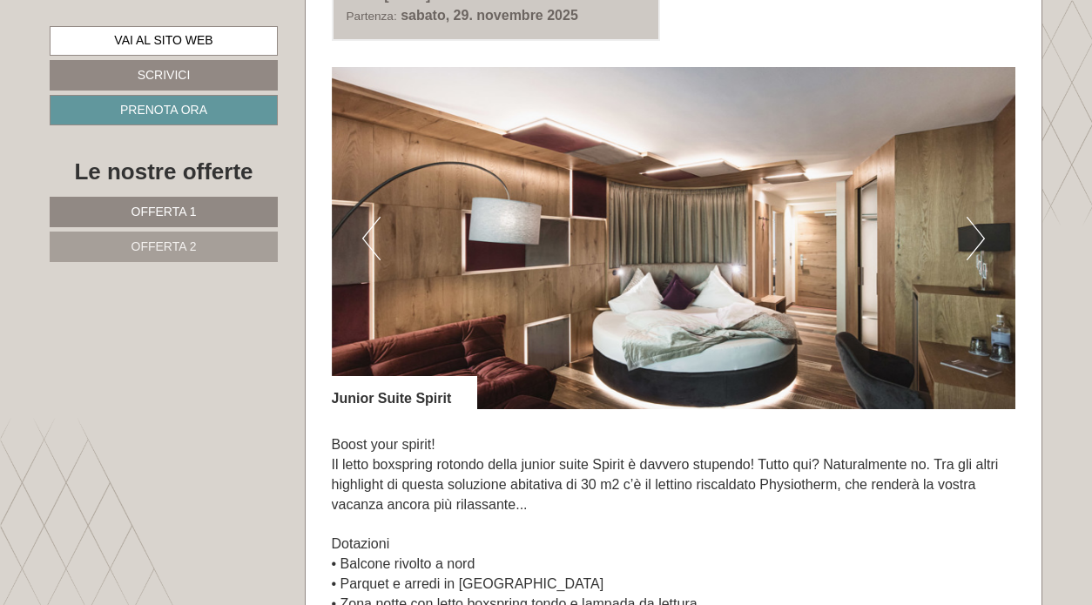
click at [984, 238] on button "Next" at bounding box center [976, 239] width 18 height 44
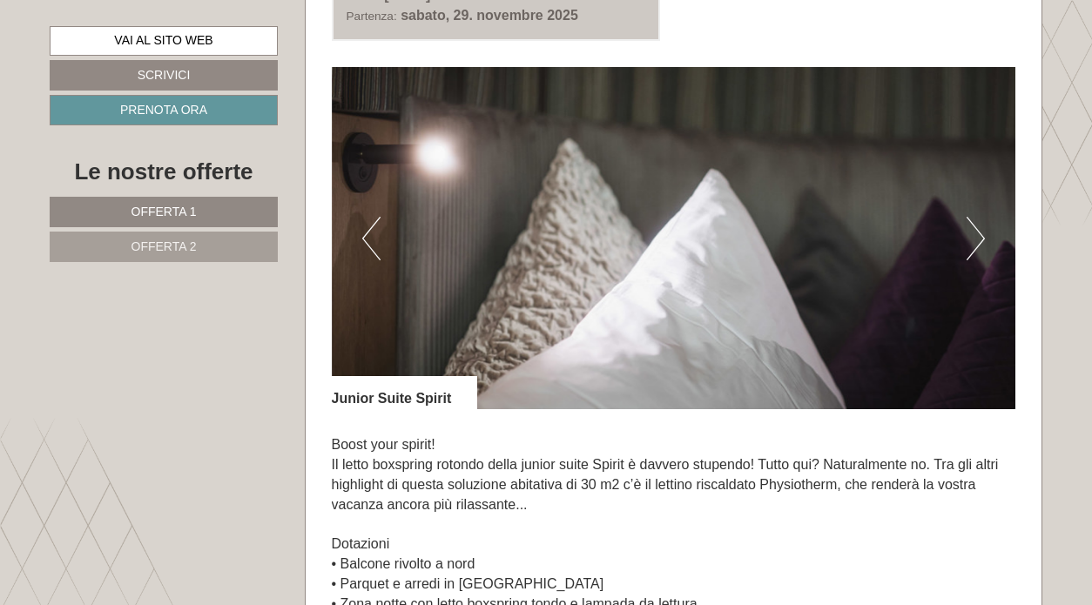
click at [983, 236] on button "Next" at bounding box center [976, 239] width 18 height 44
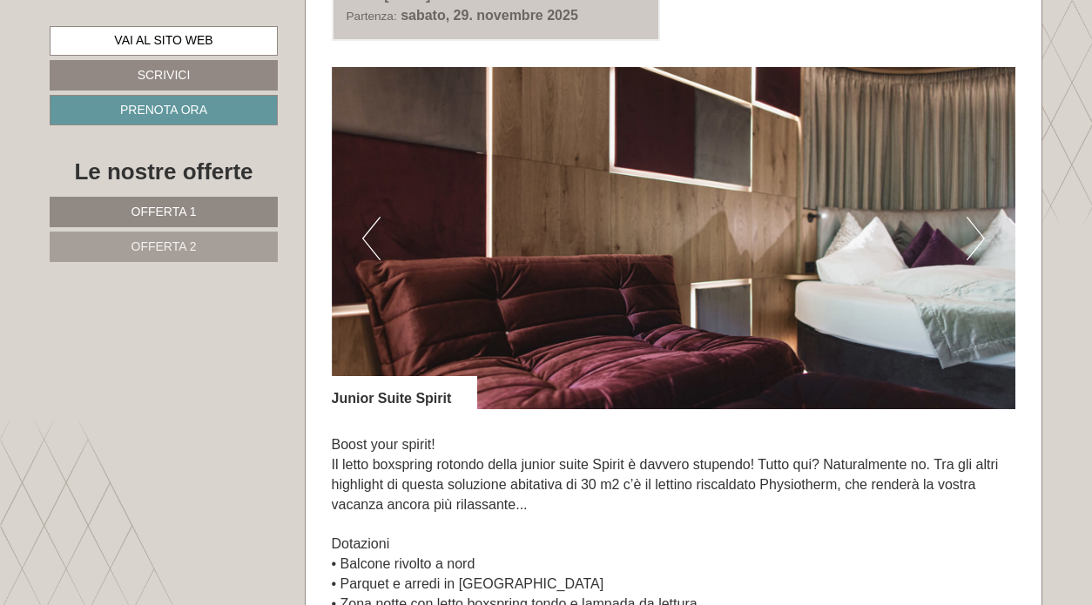
click at [983, 236] on button "Next" at bounding box center [976, 239] width 18 height 44
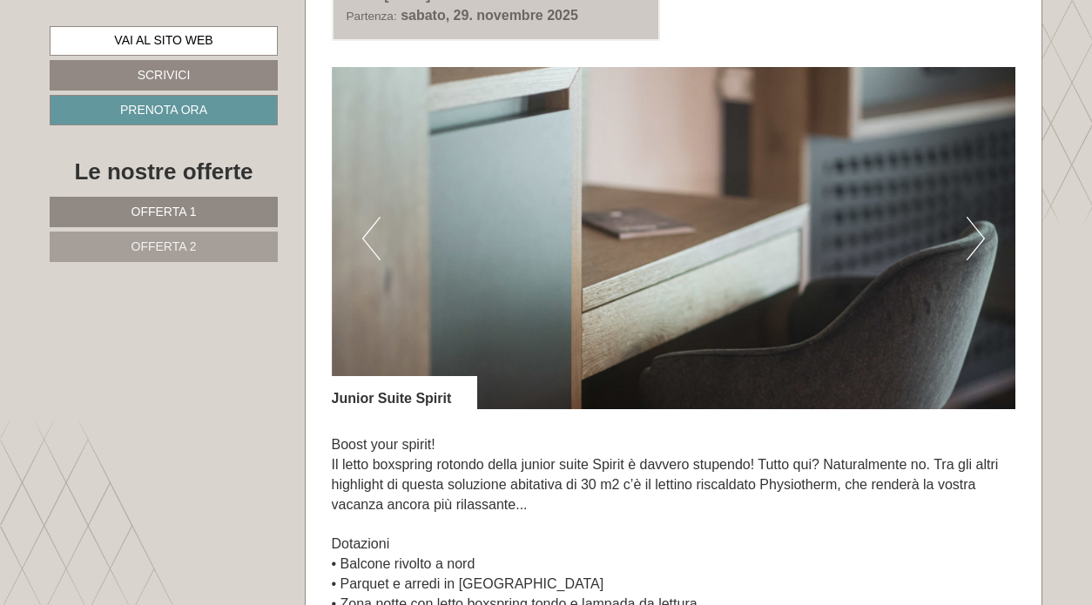
click at [983, 236] on button "Next" at bounding box center [976, 239] width 18 height 44
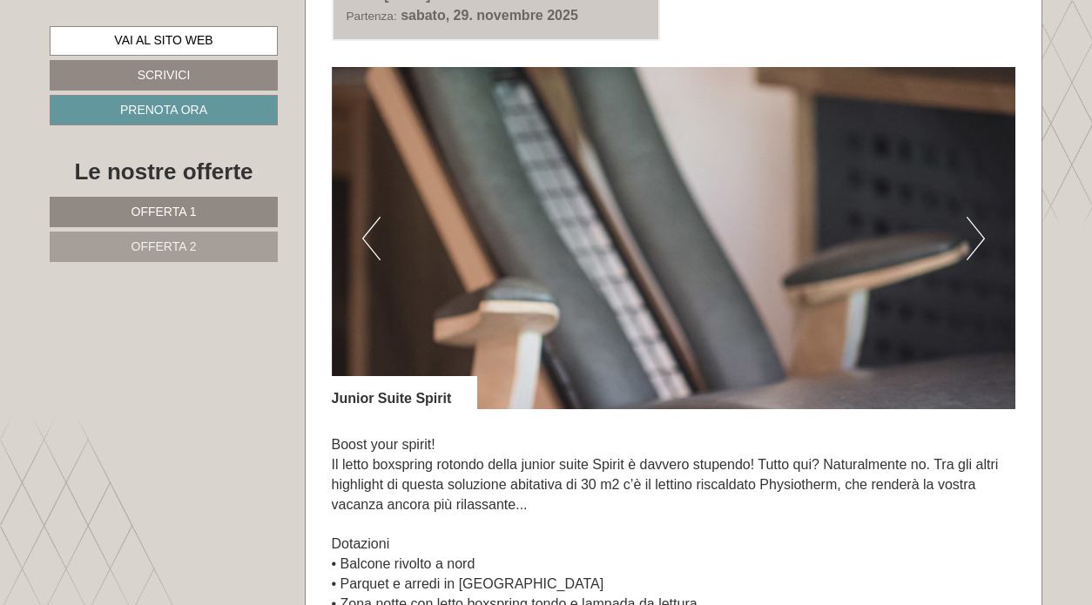
click at [983, 236] on button "Next" at bounding box center [976, 239] width 18 height 44
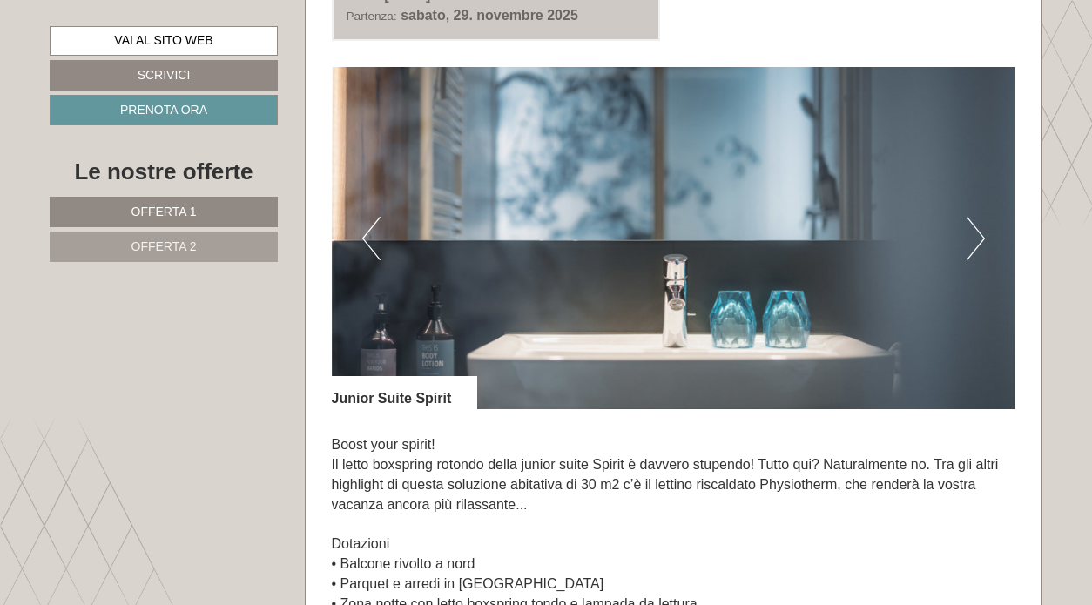
click at [983, 236] on button "Next" at bounding box center [976, 239] width 18 height 44
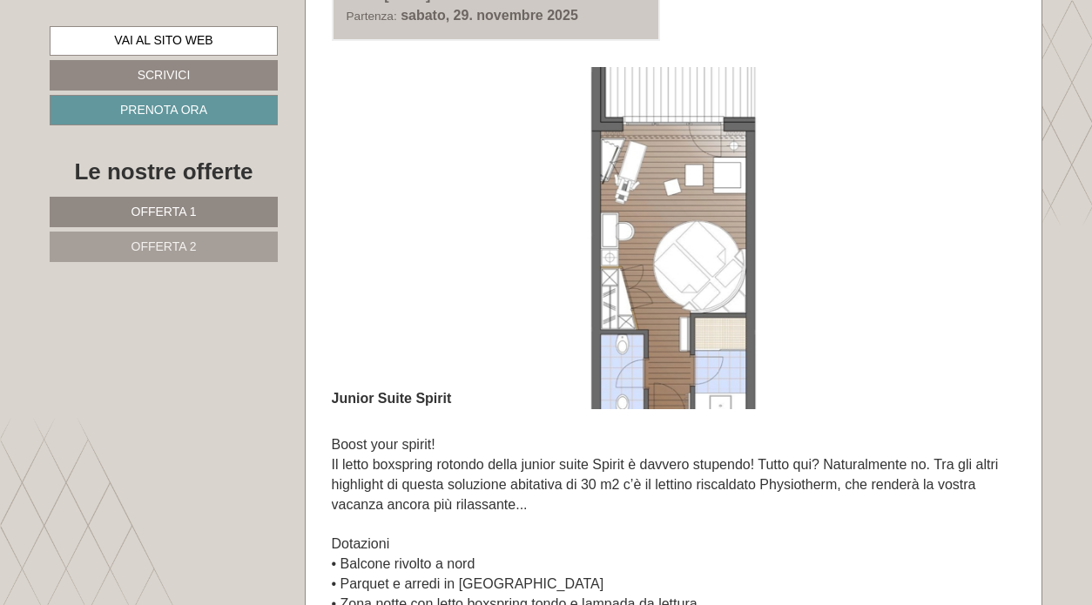
click at [651, 215] on img at bounding box center [674, 238] width 685 height 342
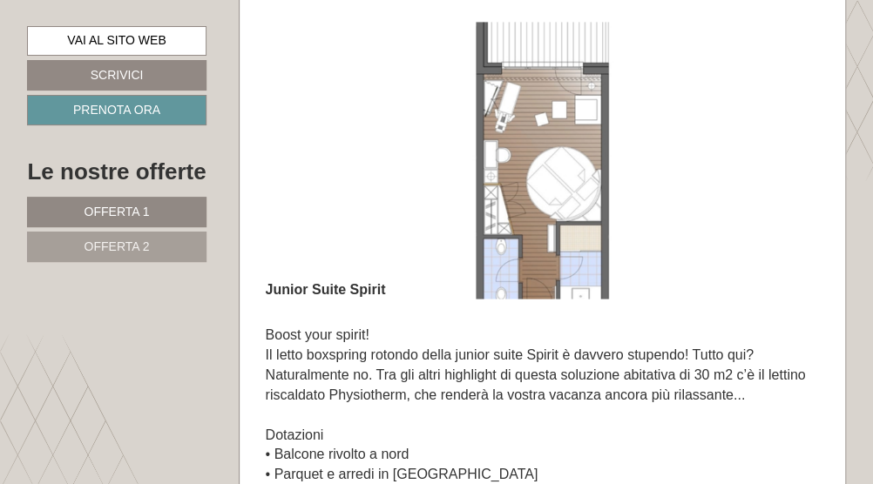
scroll to position [1305, 0]
click at [500, 99] on img at bounding box center [543, 160] width 554 height 277
click at [568, 208] on img at bounding box center [543, 160] width 554 height 277
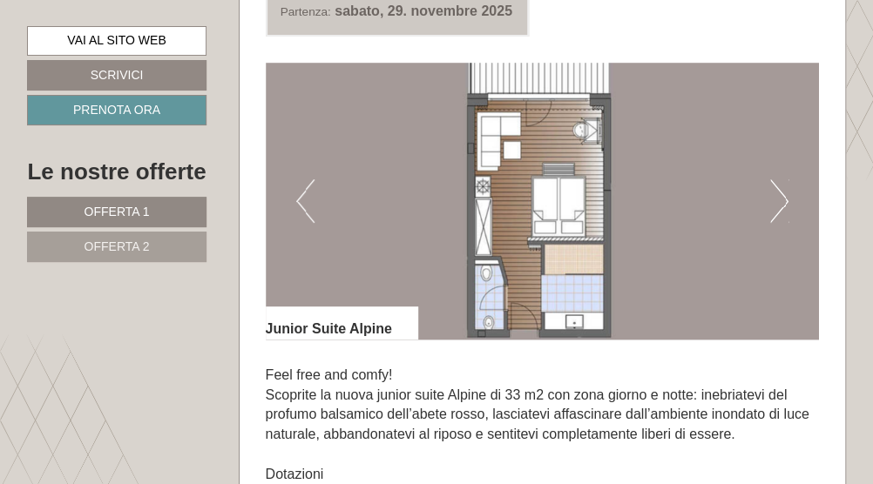
scroll to position [2257, 0]
click at [582, 37] on div "Offerta 2 di 2 Offerta 2 1x Junior Suite Alpine 2 Persone: Suite Trattamento: M…" at bounding box center [543, 397] width 606 height 1221
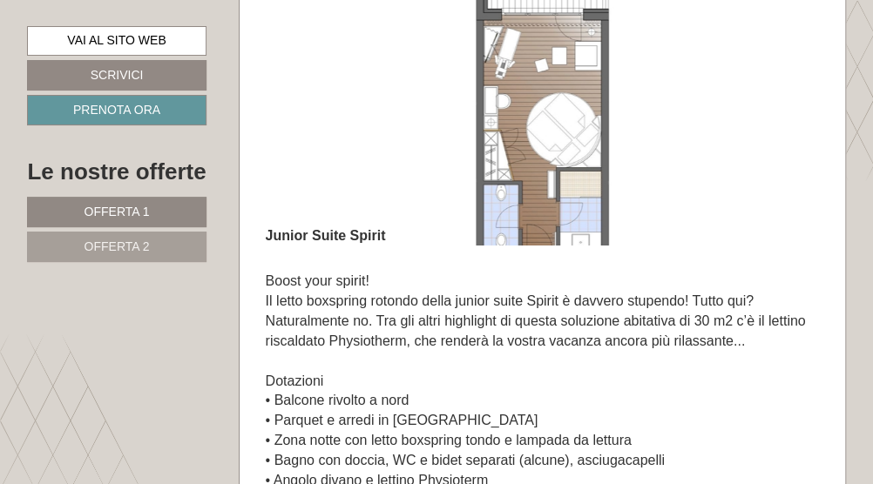
scroll to position [1066, 0]
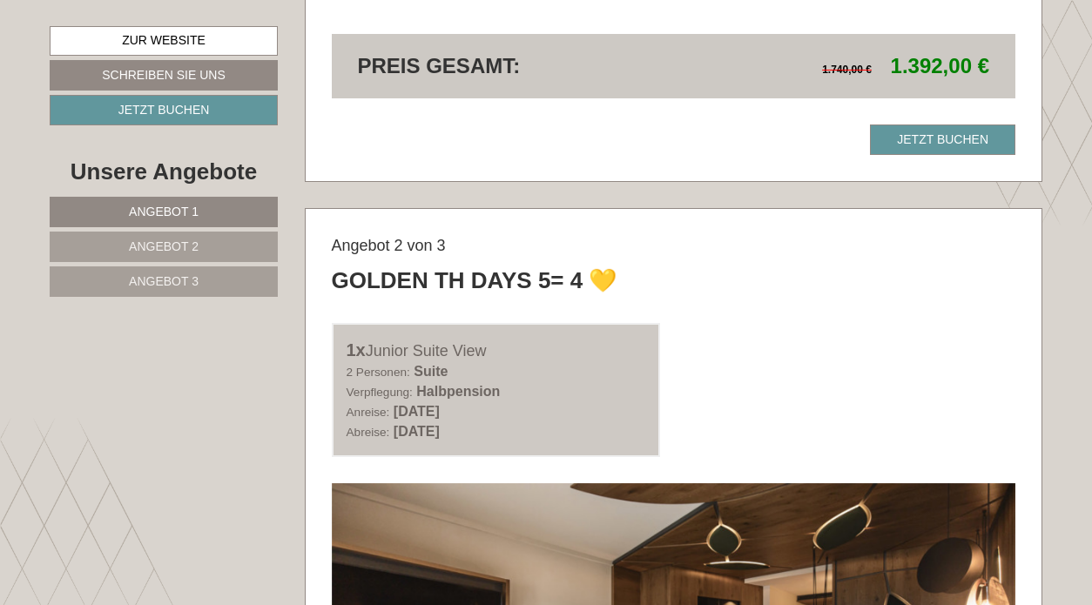
scroll to position [1870, 0]
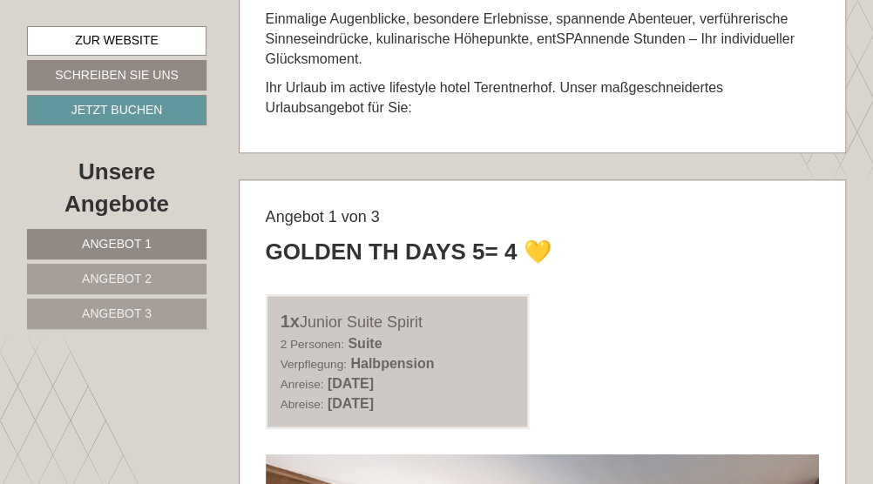
scroll to position [601, 0]
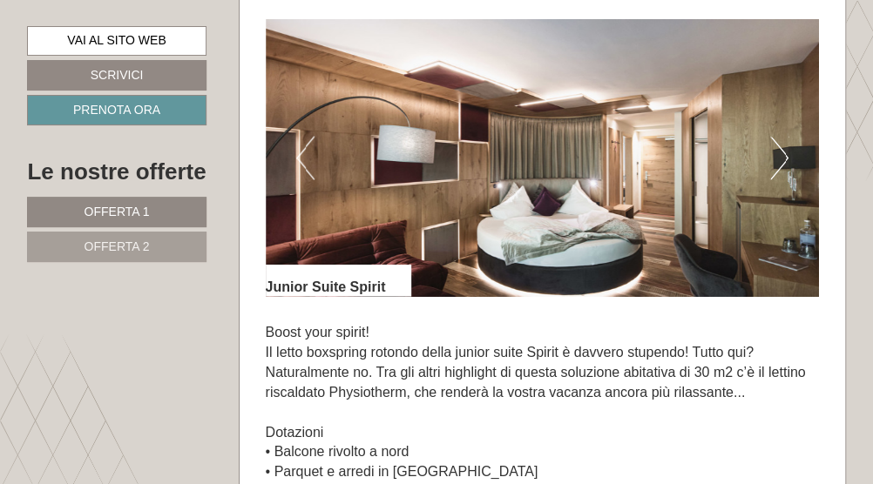
scroll to position [1102, 0]
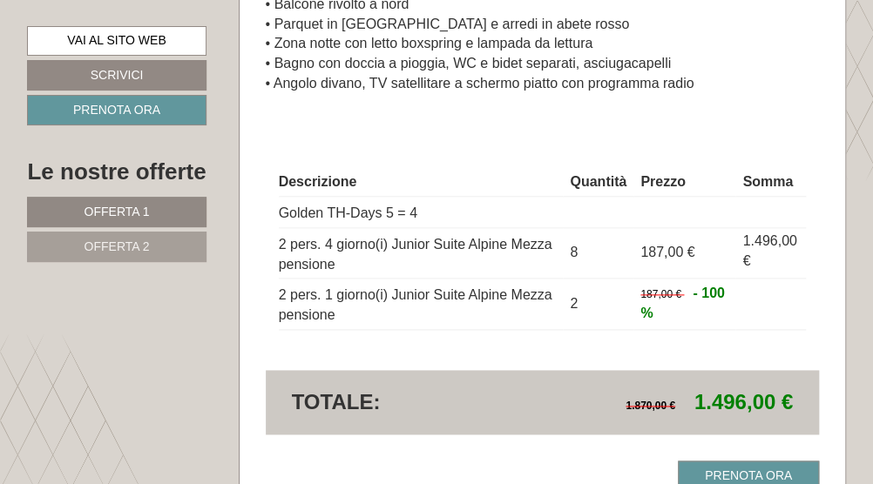
scroll to position [2831, 0]
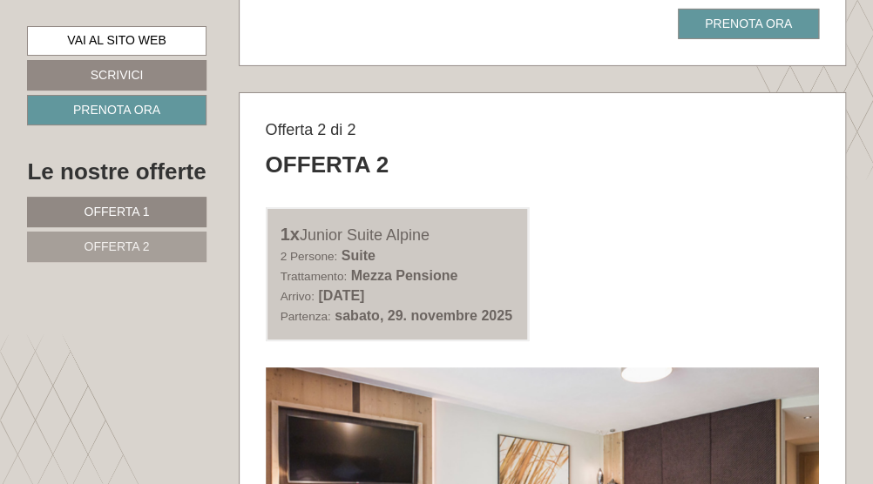
scroll to position [1955, 0]
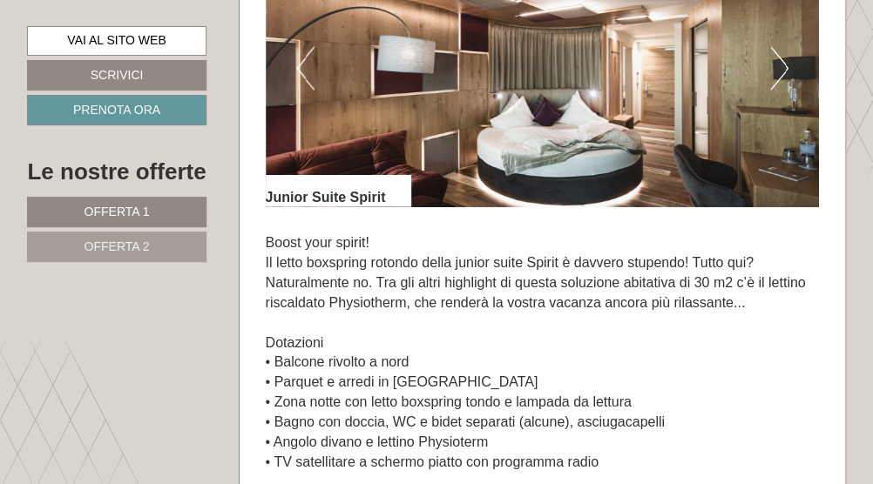
scroll to position [1030, 0]
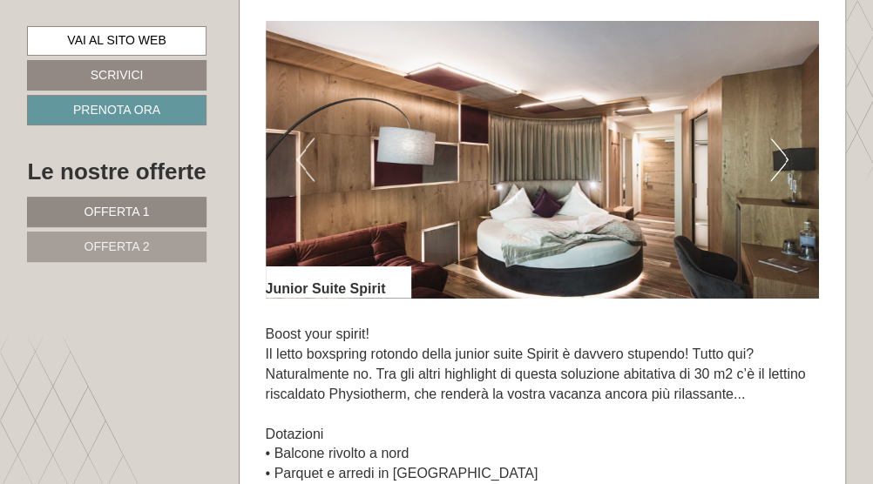
click at [786, 149] on button "Next" at bounding box center [779, 160] width 18 height 44
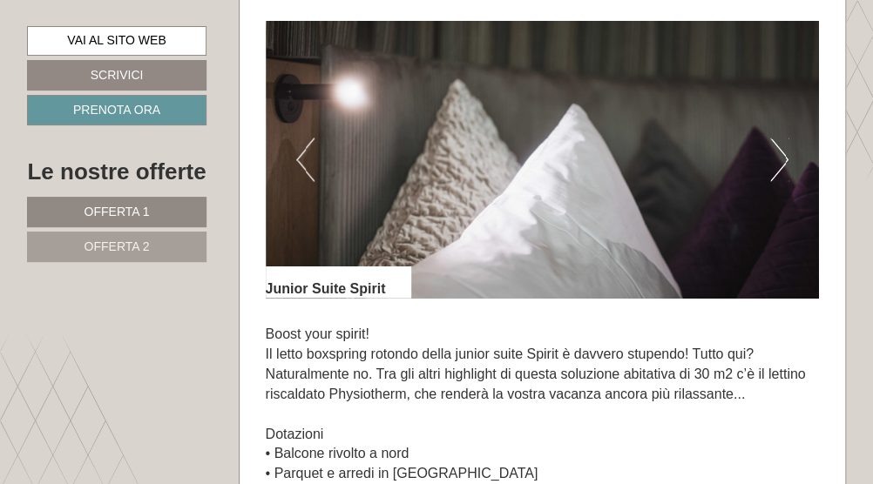
click at [786, 149] on button "Next" at bounding box center [779, 160] width 18 height 44
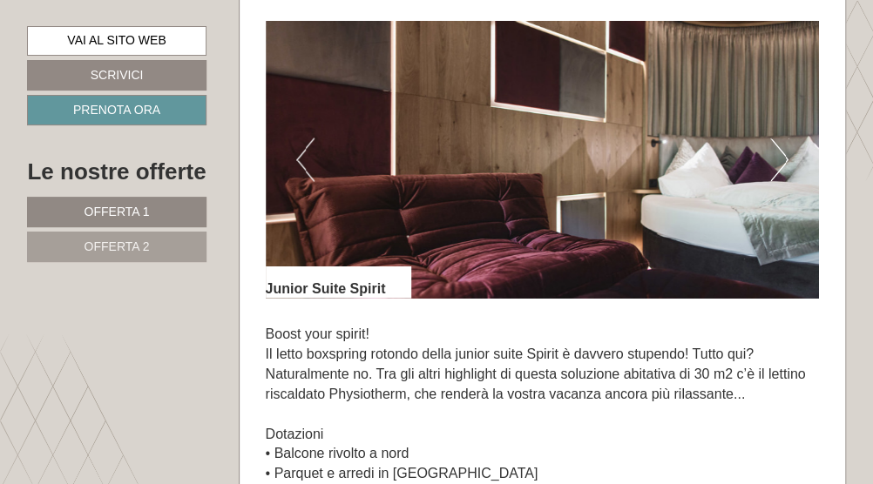
click at [786, 149] on button "Next" at bounding box center [779, 160] width 18 height 44
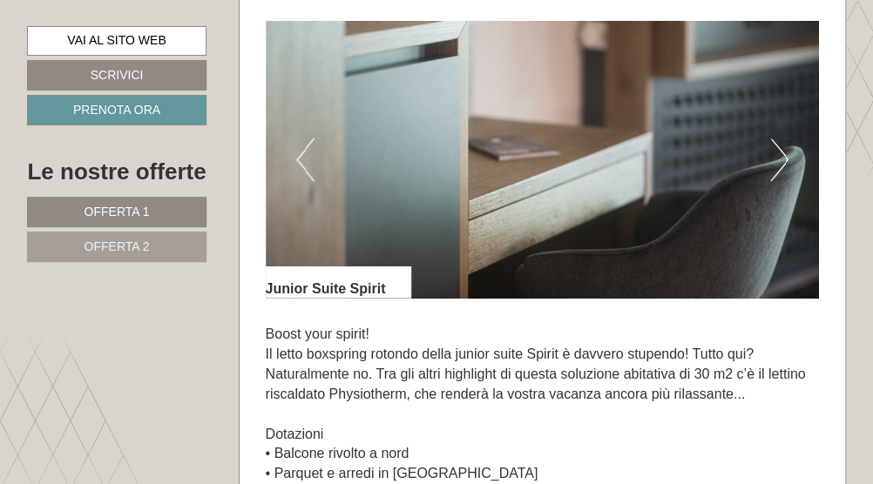
click at [786, 149] on button "Next" at bounding box center [779, 160] width 18 height 44
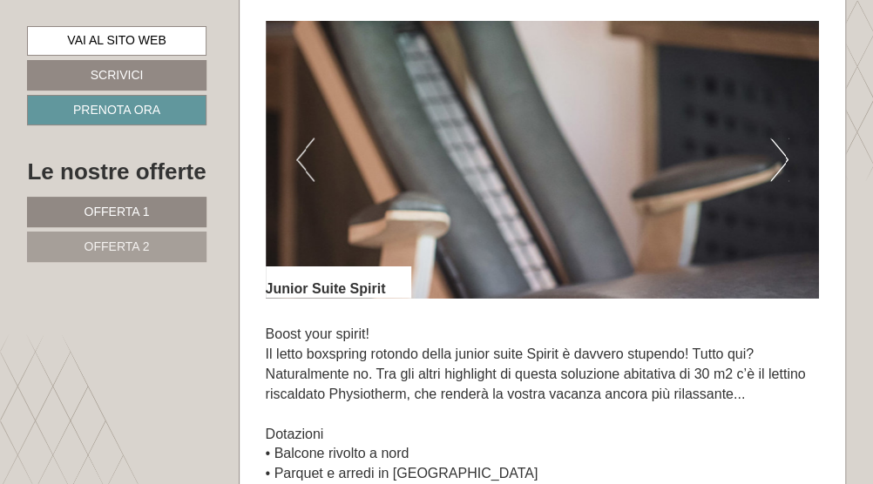
click at [786, 149] on button "Next" at bounding box center [779, 160] width 18 height 44
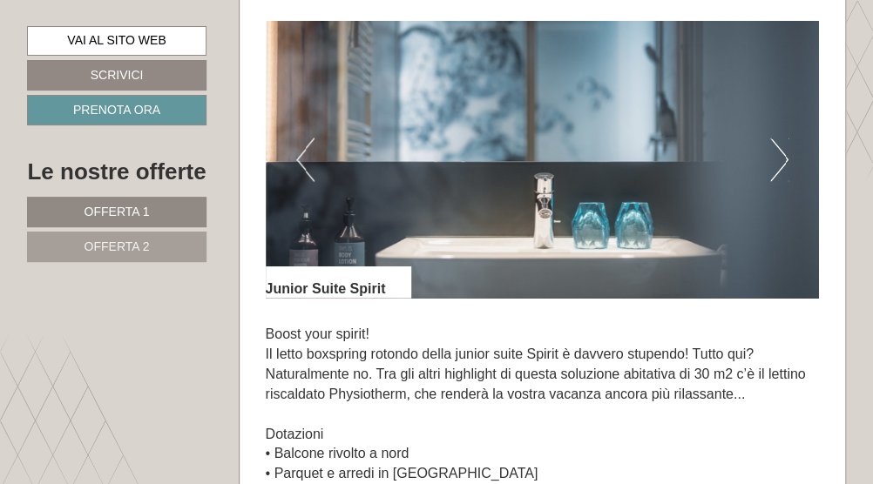
click at [786, 149] on button "Next" at bounding box center [779, 160] width 18 height 44
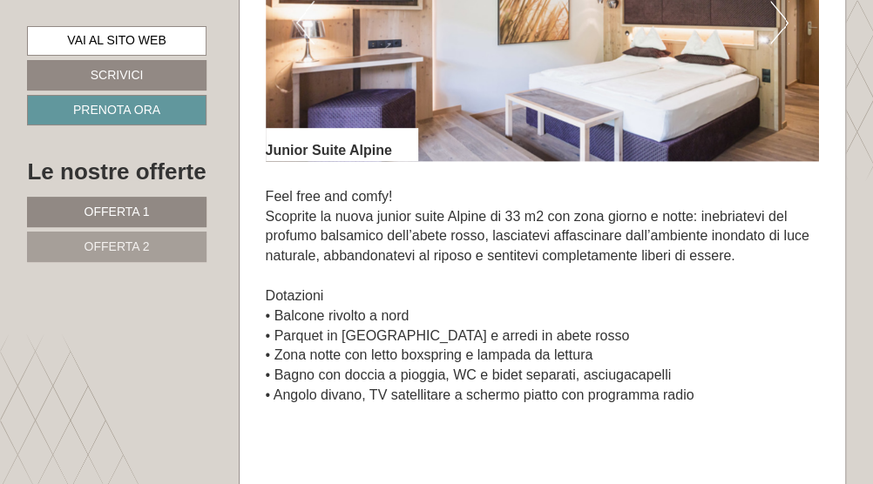
scroll to position [2408, 0]
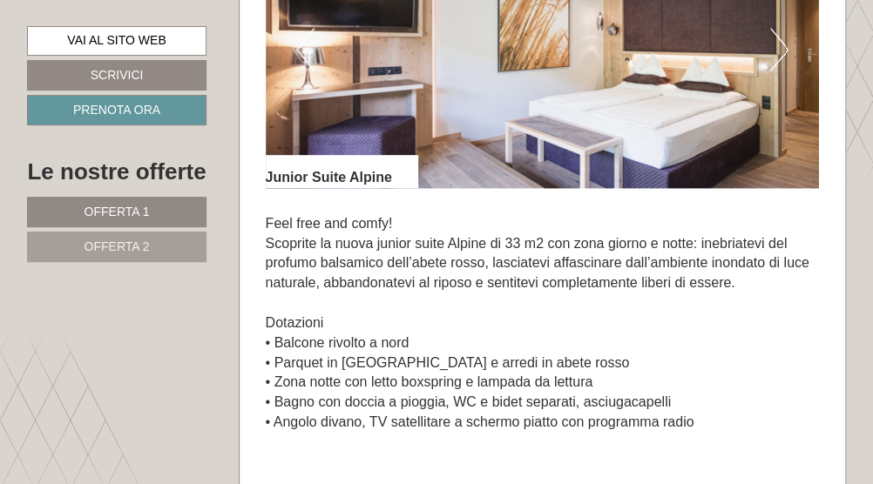
click at [787, 39] on button "Next" at bounding box center [779, 50] width 18 height 44
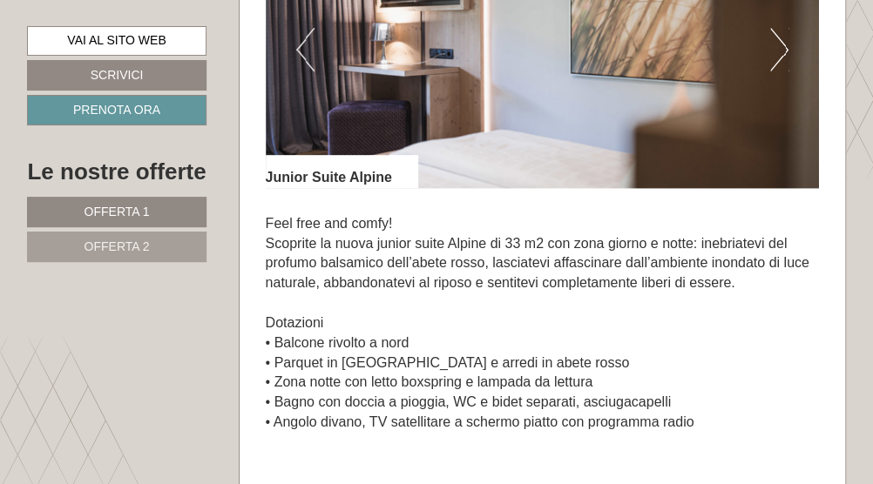
click at [787, 39] on button "Next" at bounding box center [779, 50] width 18 height 44
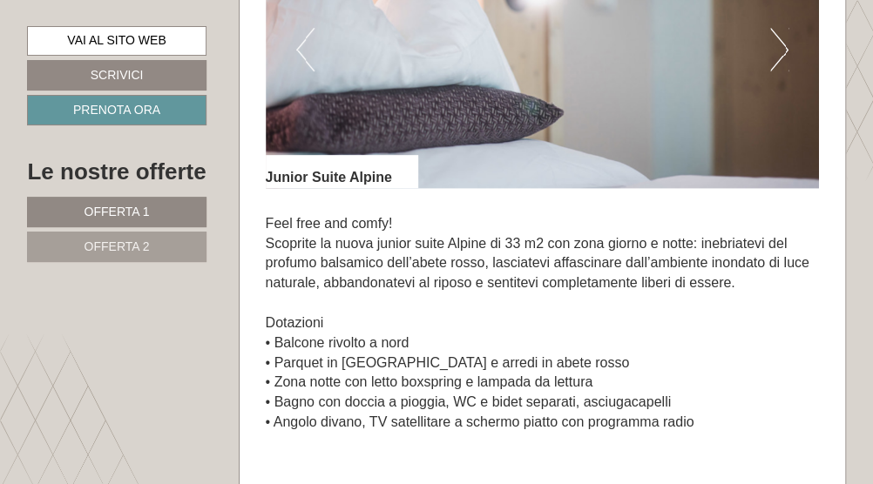
click at [787, 39] on button "Next" at bounding box center [779, 50] width 18 height 44
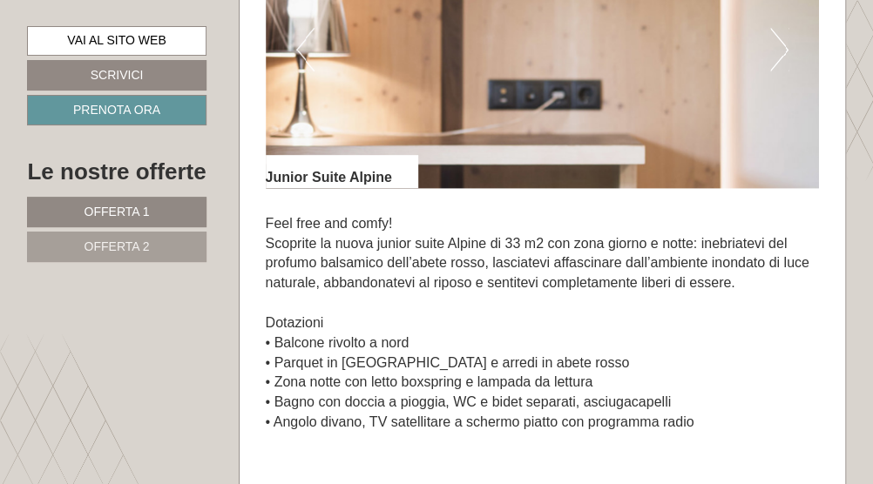
click at [787, 39] on button "Next" at bounding box center [779, 50] width 18 height 44
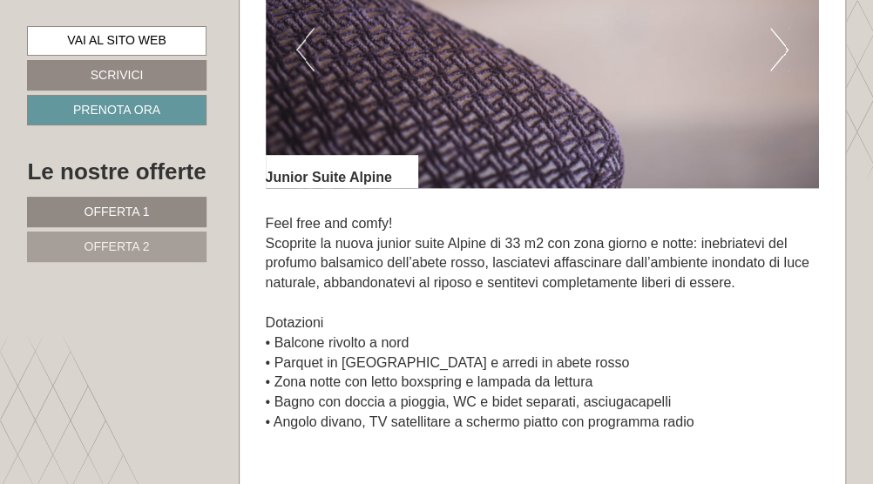
click at [787, 39] on button "Next" at bounding box center [779, 50] width 18 height 44
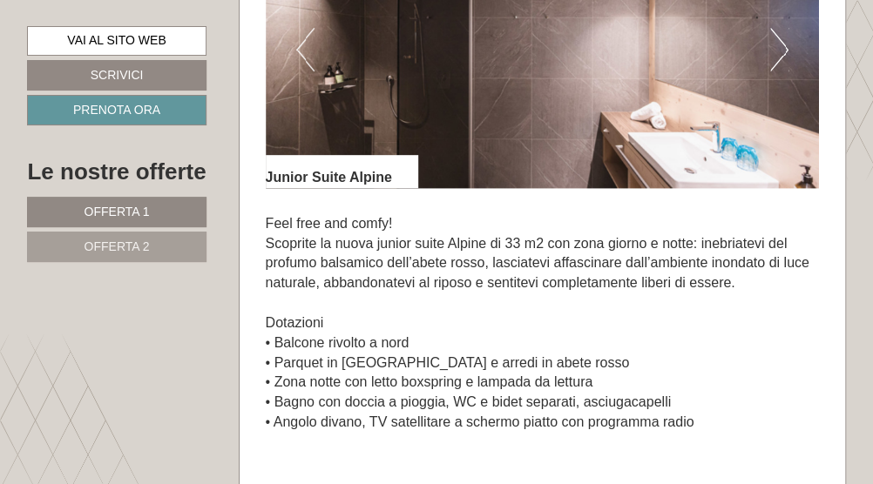
click at [787, 39] on button "Next" at bounding box center [779, 50] width 18 height 44
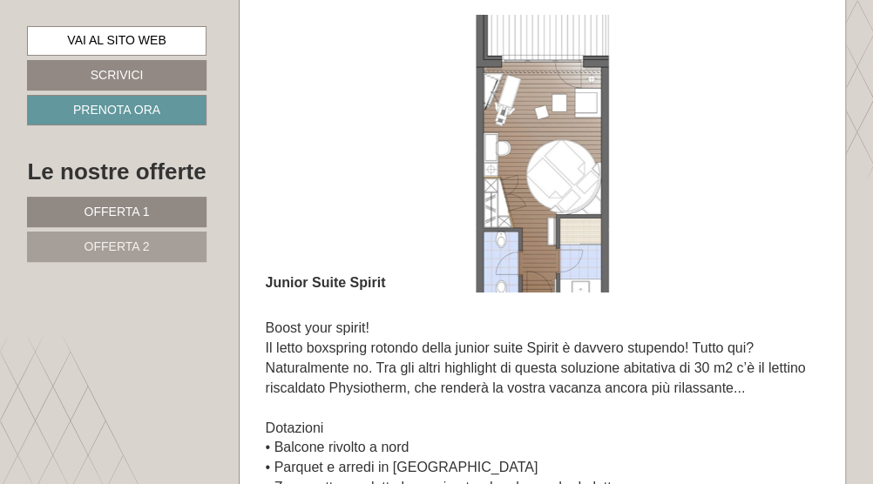
scroll to position [1028, 0]
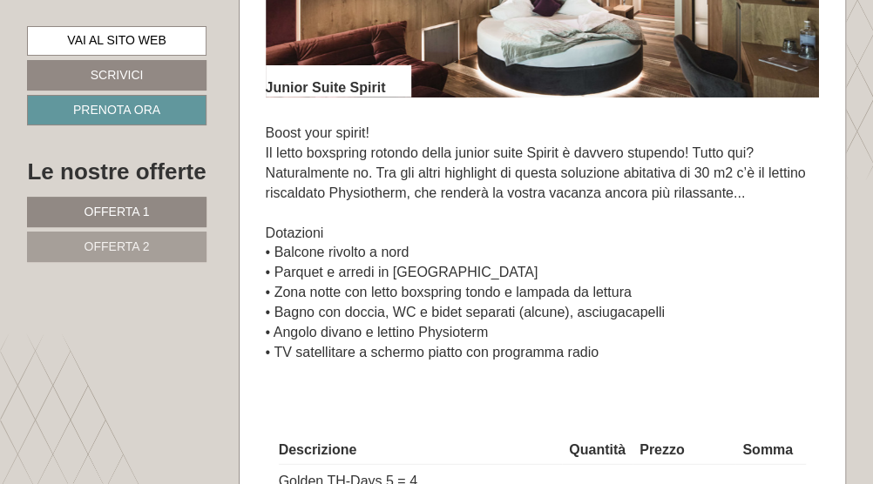
scroll to position [1209, 0]
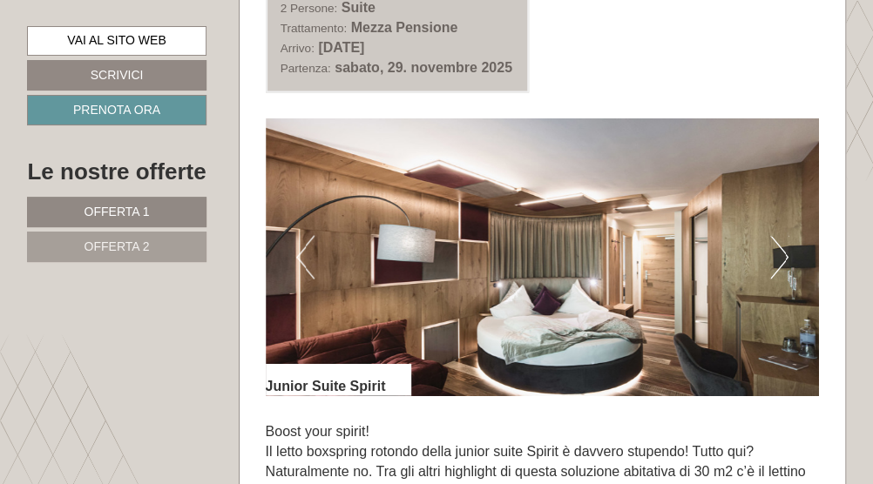
scroll to position [927, 0]
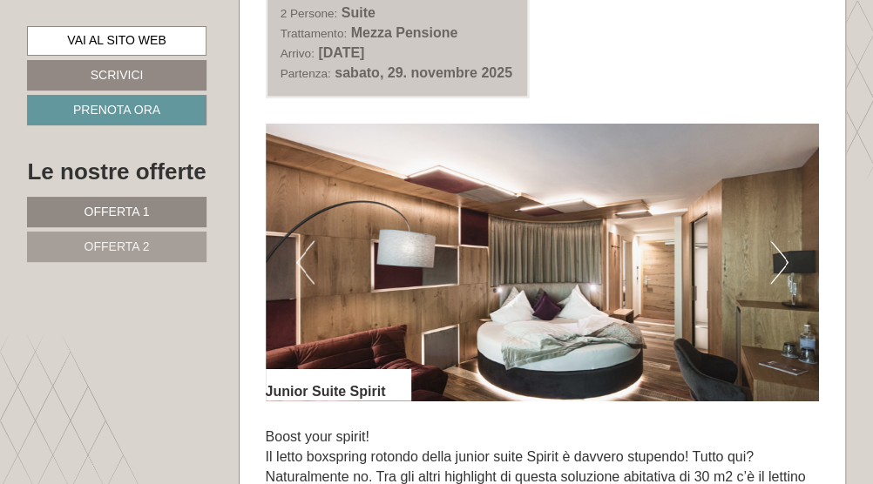
click at [778, 263] on button "Next" at bounding box center [779, 262] width 18 height 44
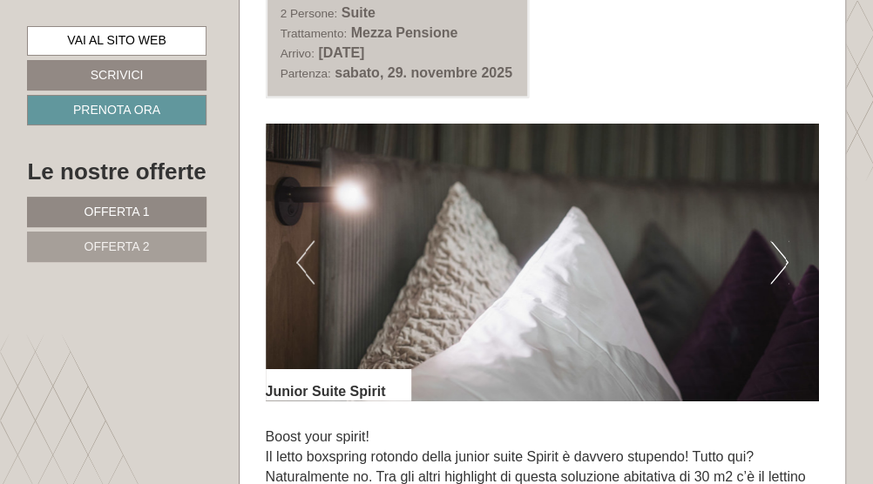
click at [778, 263] on button "Next" at bounding box center [779, 262] width 18 height 44
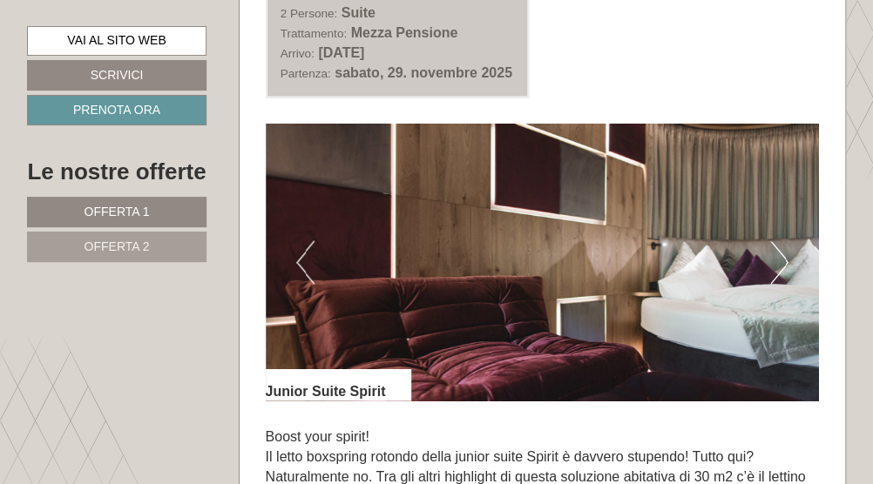
click at [778, 263] on button "Next" at bounding box center [779, 262] width 18 height 44
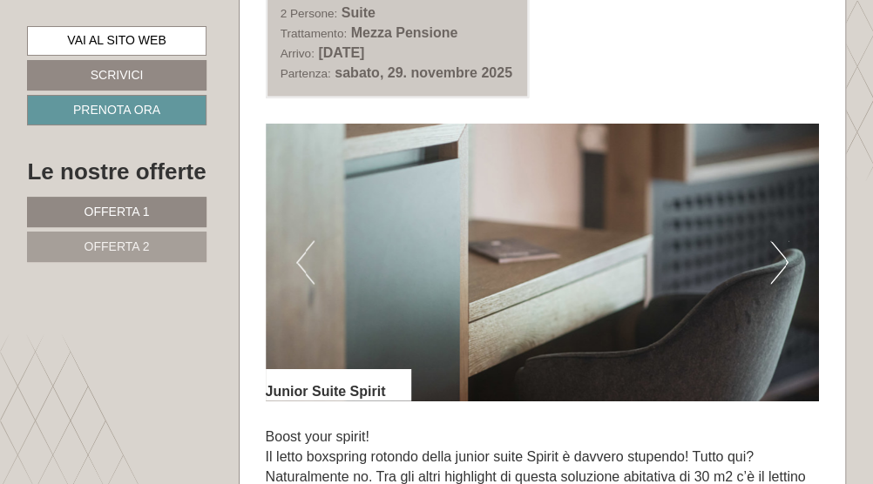
click at [778, 263] on button "Next" at bounding box center [779, 262] width 18 height 44
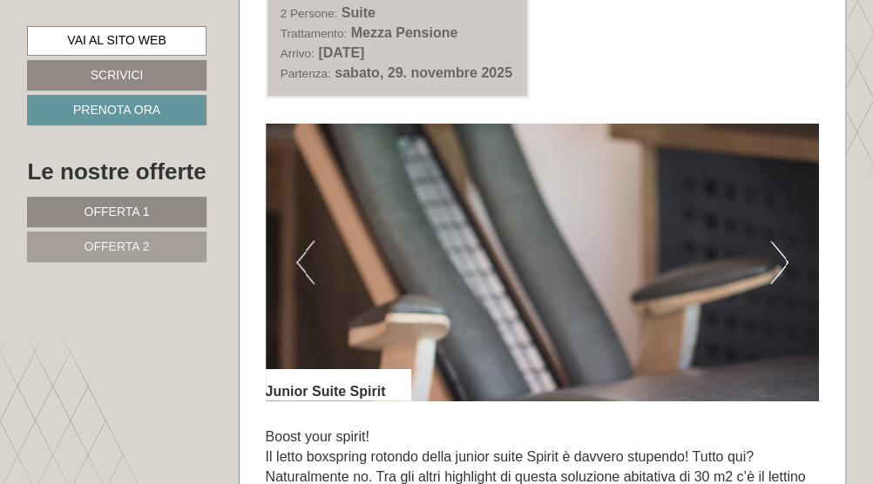
click at [778, 262] on button "Next" at bounding box center [779, 262] width 18 height 44
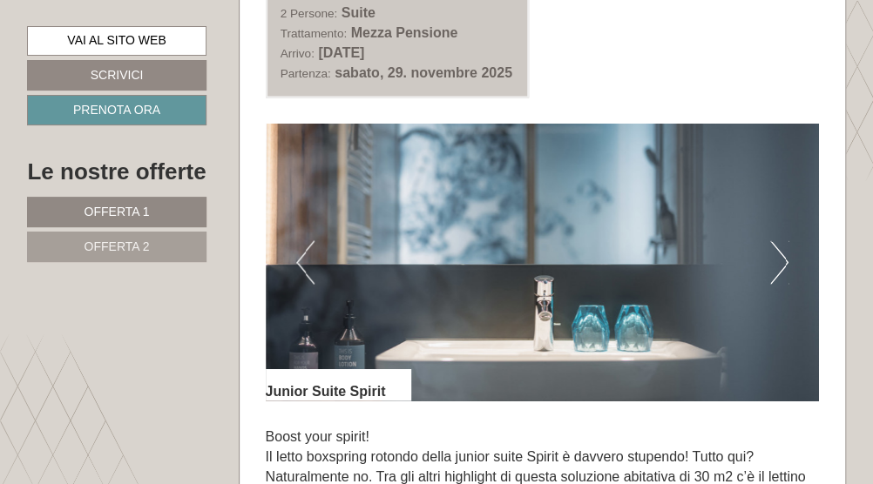
click at [778, 262] on button "Next" at bounding box center [779, 262] width 18 height 44
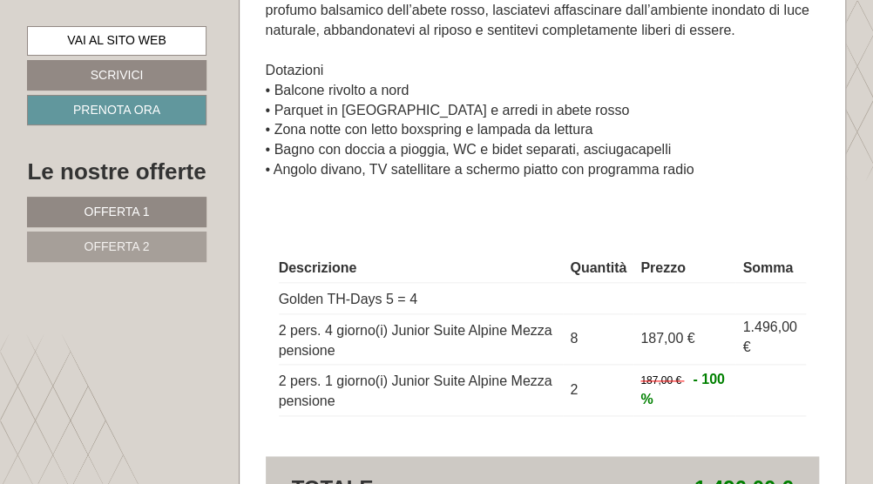
scroll to position [2688, 0]
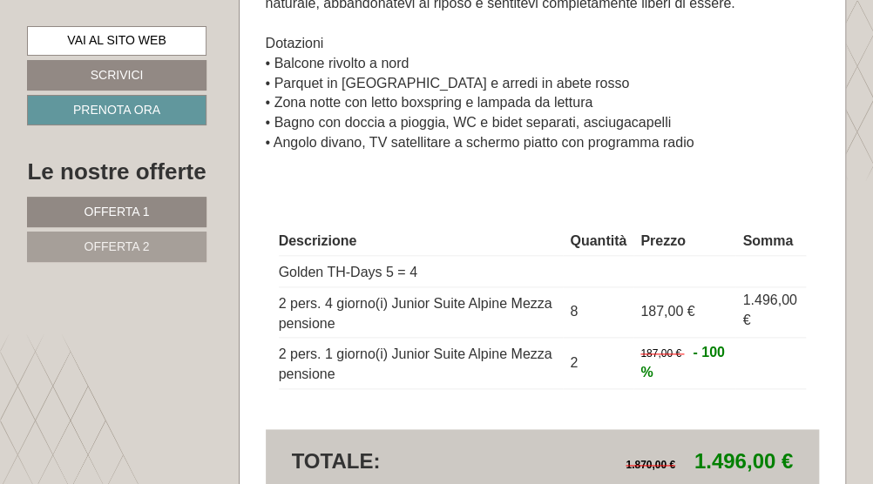
click at [690, 75] on p "Feel free and comfy! Scoprite la nuova junior suite Alpine di 33 m2 con zona gi…" at bounding box center [543, 44] width 554 height 219
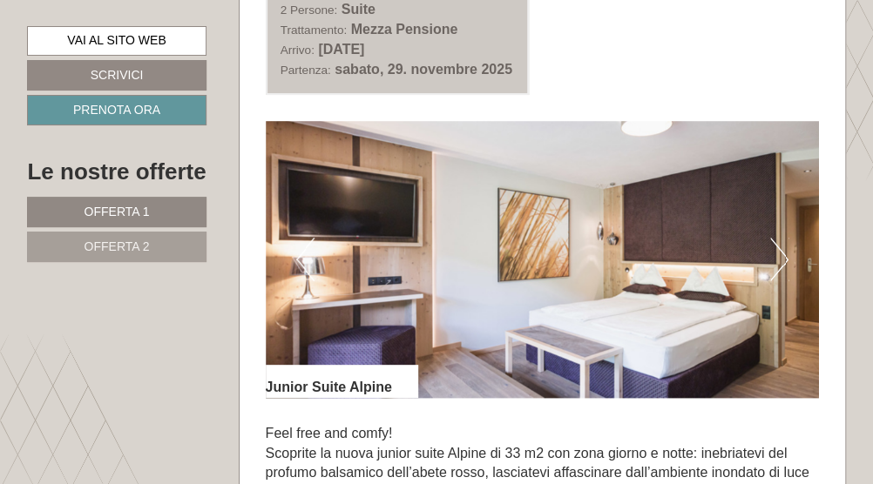
scroll to position [2181, 0]
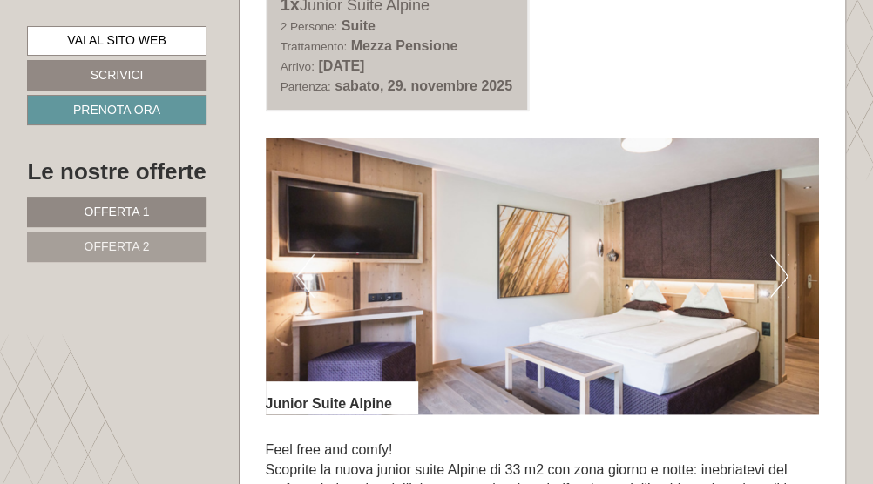
click at [781, 260] on button "Next" at bounding box center [779, 276] width 18 height 44
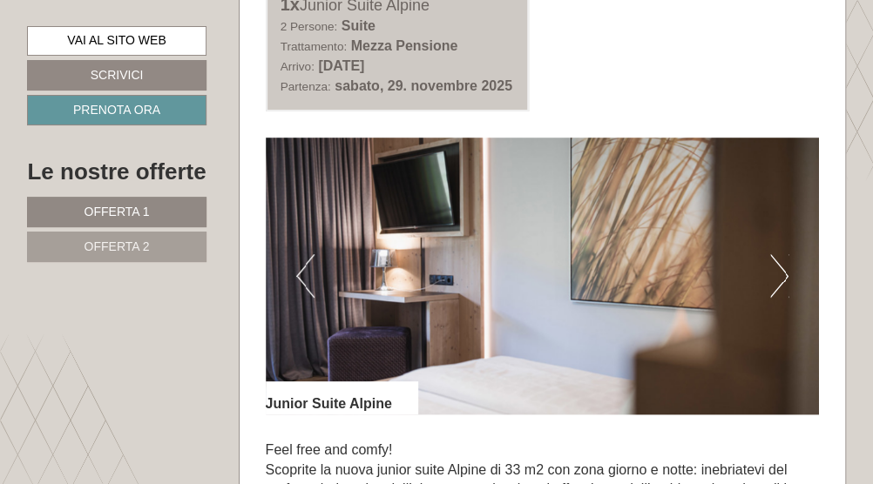
click at [781, 260] on button "Next" at bounding box center [779, 276] width 18 height 44
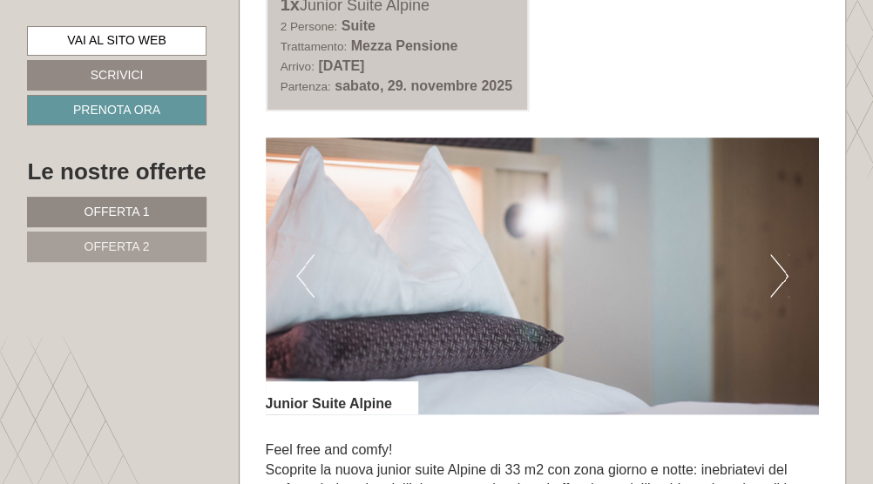
click at [303, 264] on button "Previous" at bounding box center [305, 276] width 18 height 44
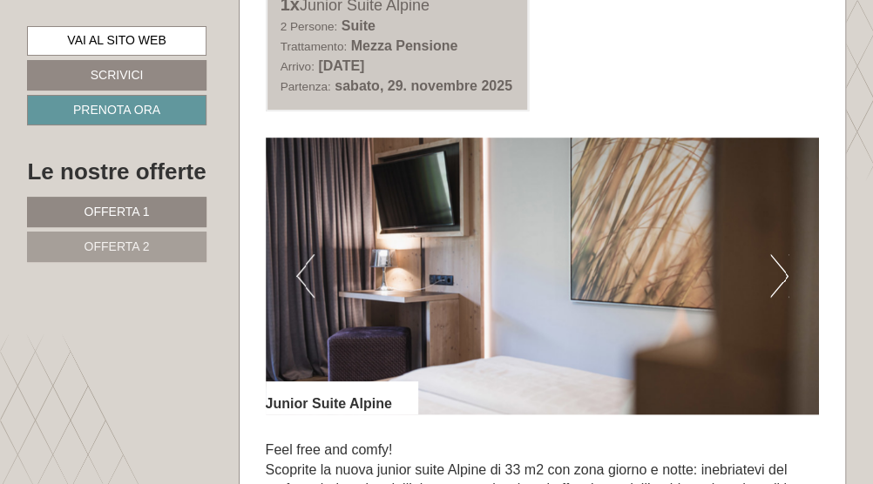
click at [783, 263] on button "Next" at bounding box center [779, 276] width 18 height 44
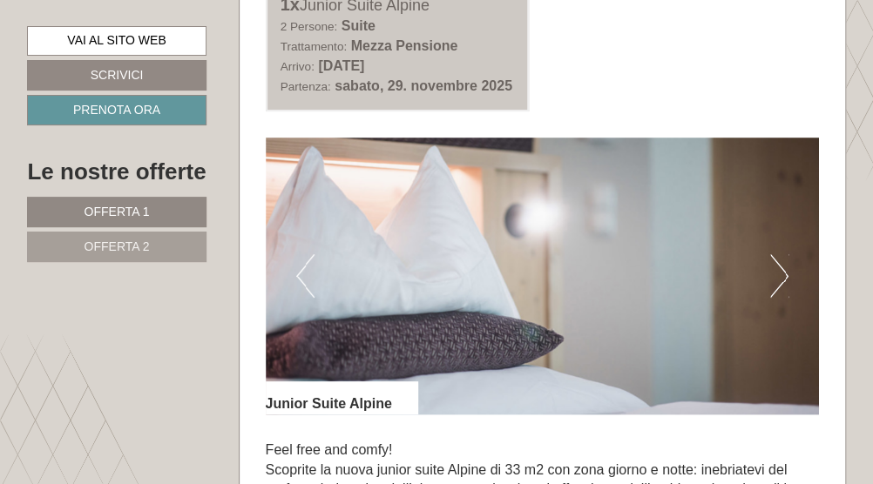
click at [783, 263] on button "Next" at bounding box center [779, 276] width 18 height 44
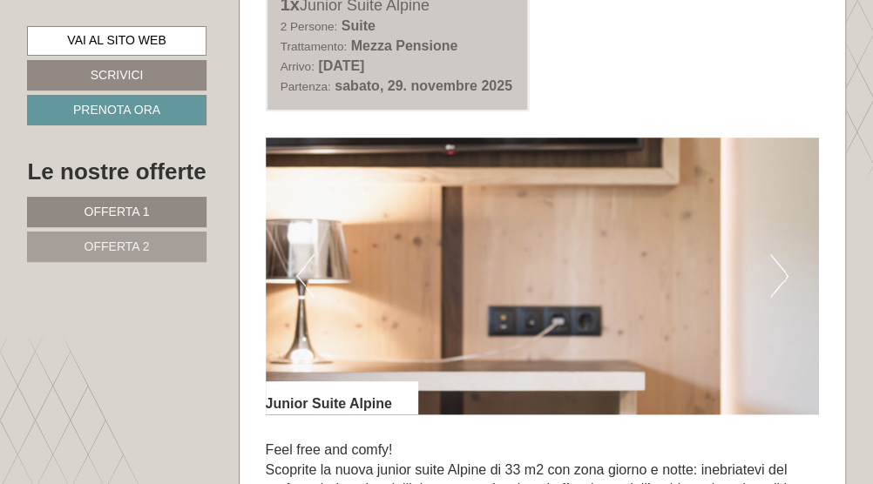
click at [783, 263] on button "Next" at bounding box center [779, 276] width 18 height 44
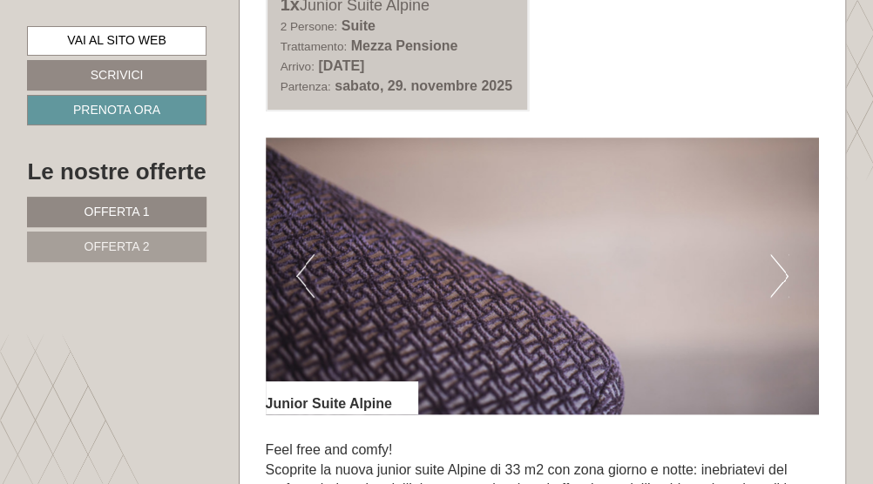
click at [781, 262] on button "Next" at bounding box center [779, 276] width 18 height 44
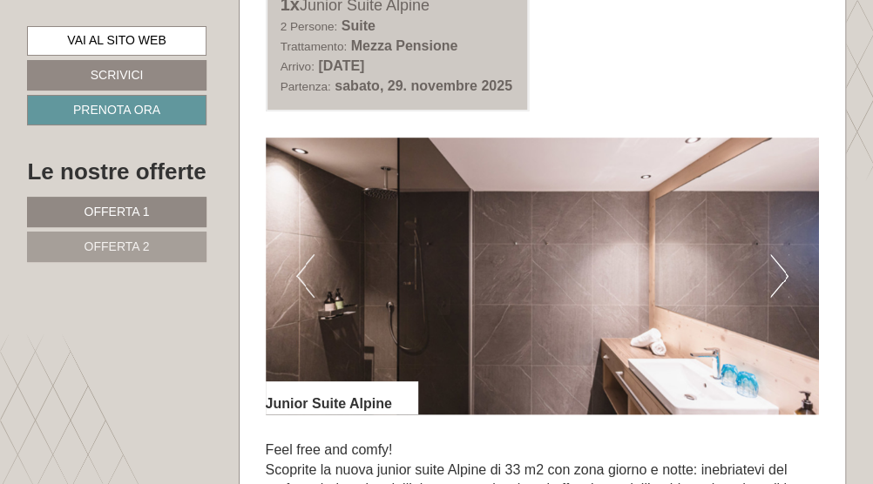
click at [781, 261] on button "Next" at bounding box center [779, 276] width 18 height 44
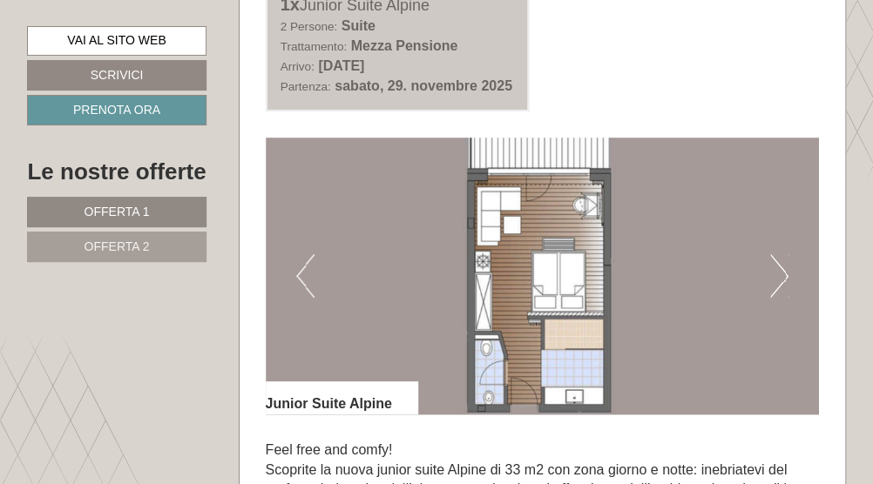
click at [725, 67] on div "1x Junior Suite Alpine 2 Persone: Suite Trattamento: Mezza Pensione Arrivo: [DA…" at bounding box center [543, 44] width 580 height 134
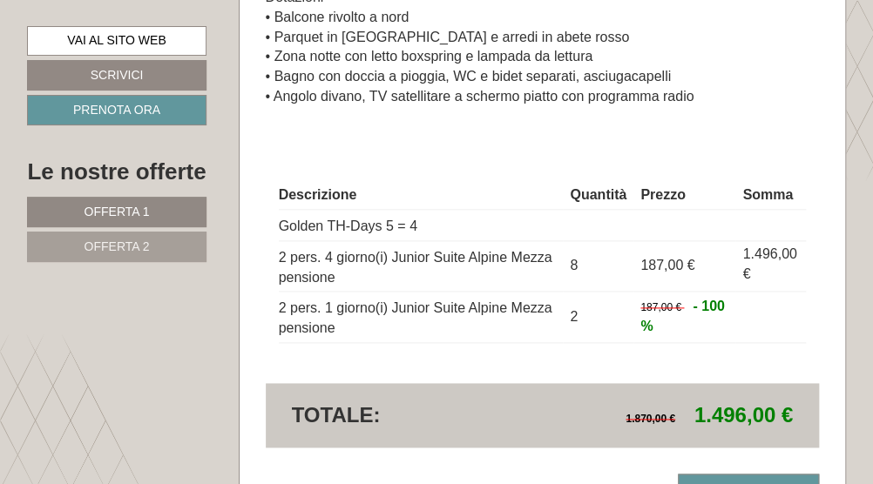
scroll to position [2730, 0]
